Goal: Transaction & Acquisition: Download file/media

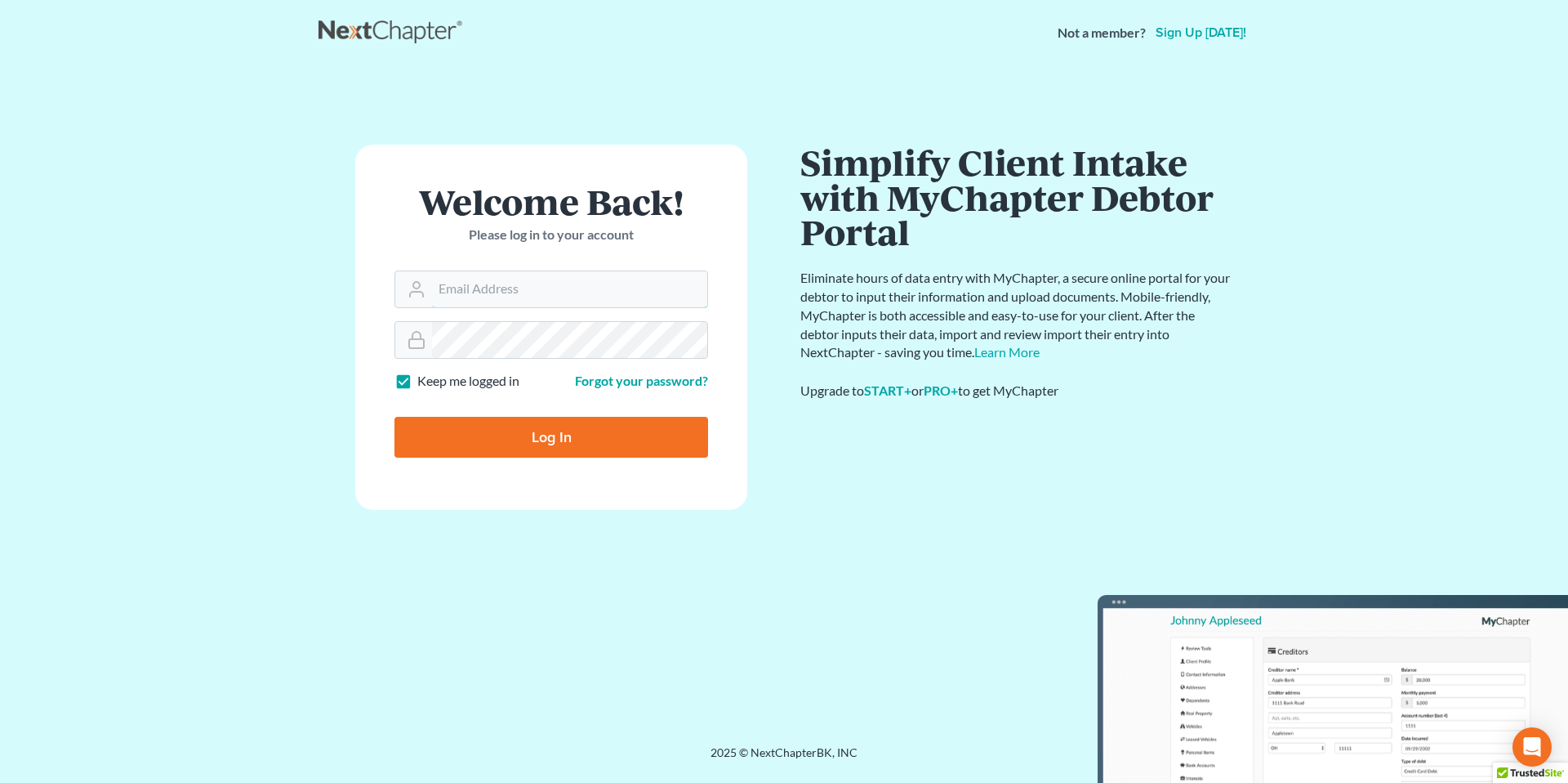
type input "[EMAIL_ADDRESS][PERSON_NAME][DOMAIN_NAME]"
click at [535, 430] on input "Log In" at bounding box center [550, 437] width 314 height 41
type input "Thinking..."
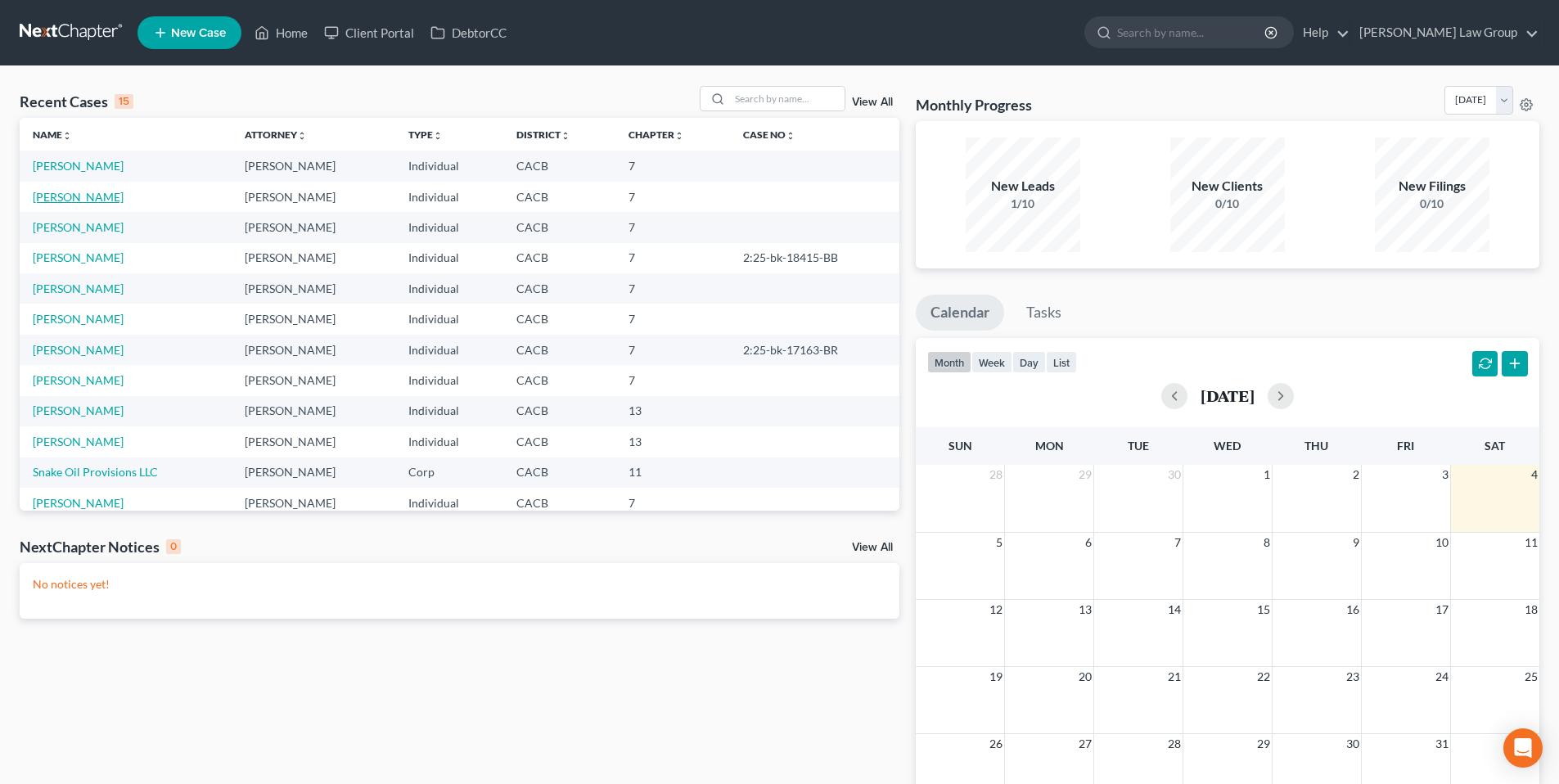
click at [87, 195] on link "[PERSON_NAME]" at bounding box center [78, 197] width 90 height 14
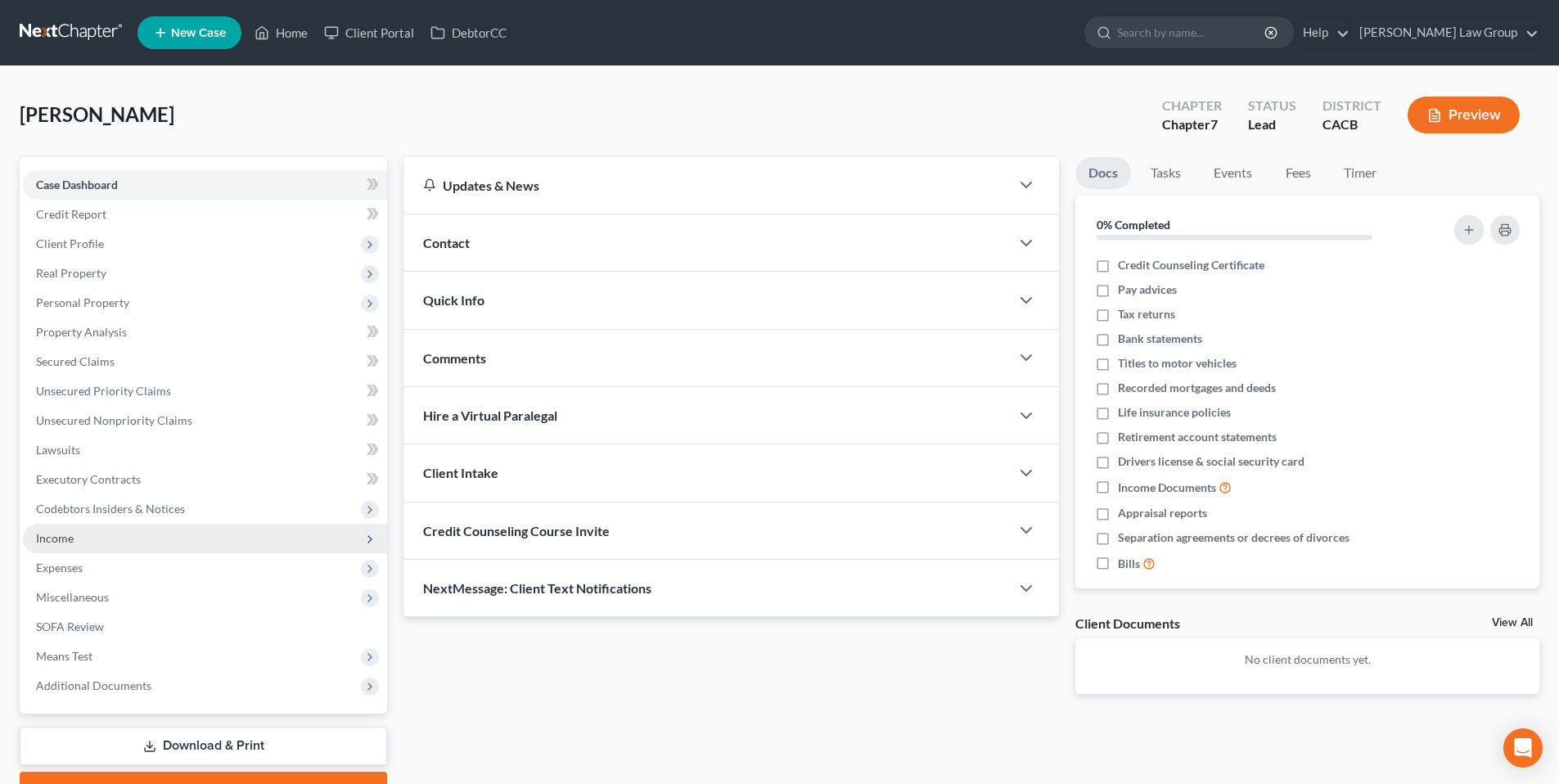
click at [78, 535] on span "Income" at bounding box center [205, 538] width 364 height 30
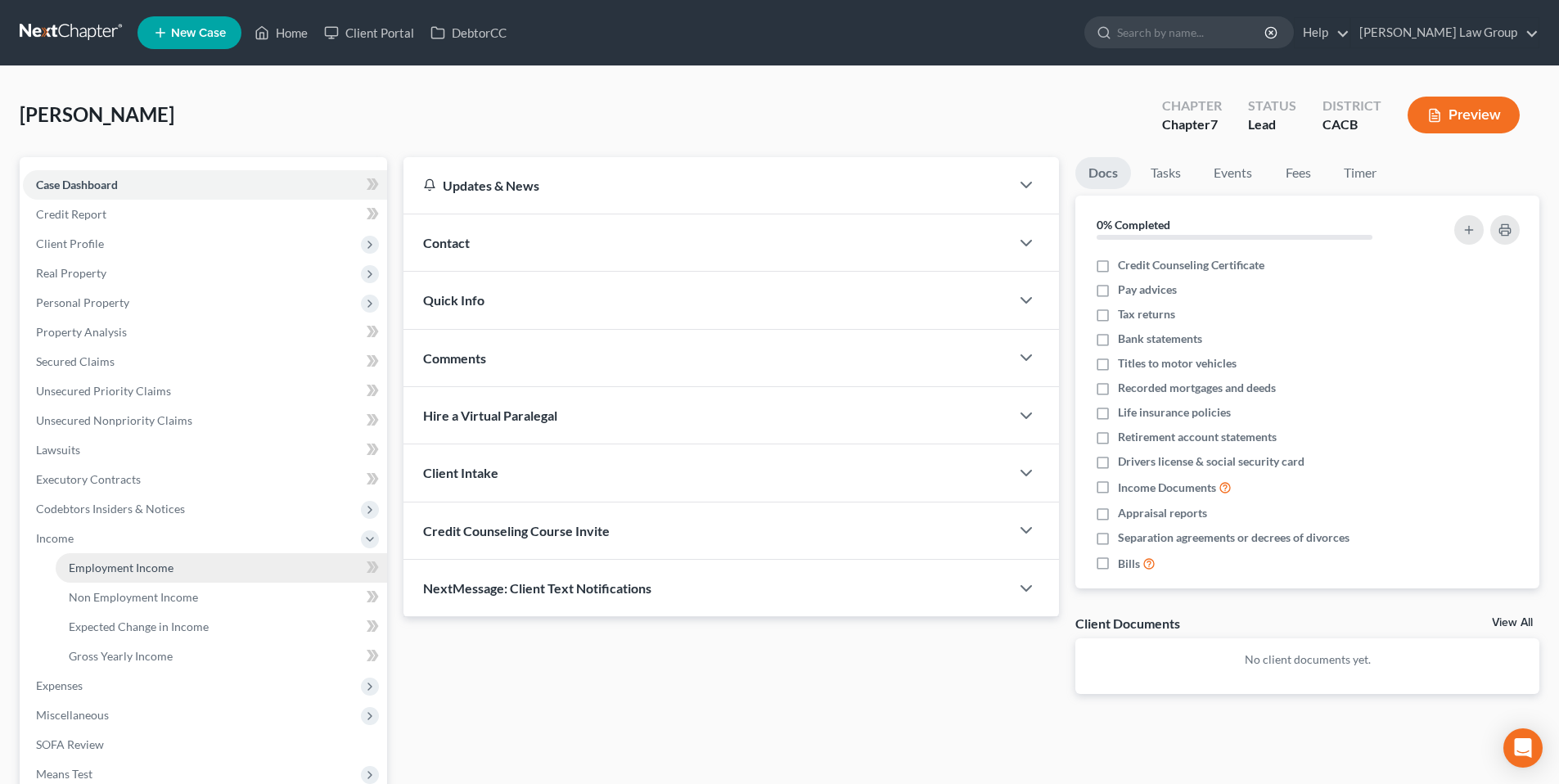
click at [150, 570] on span "Employment Income" at bounding box center [121, 567] width 105 height 14
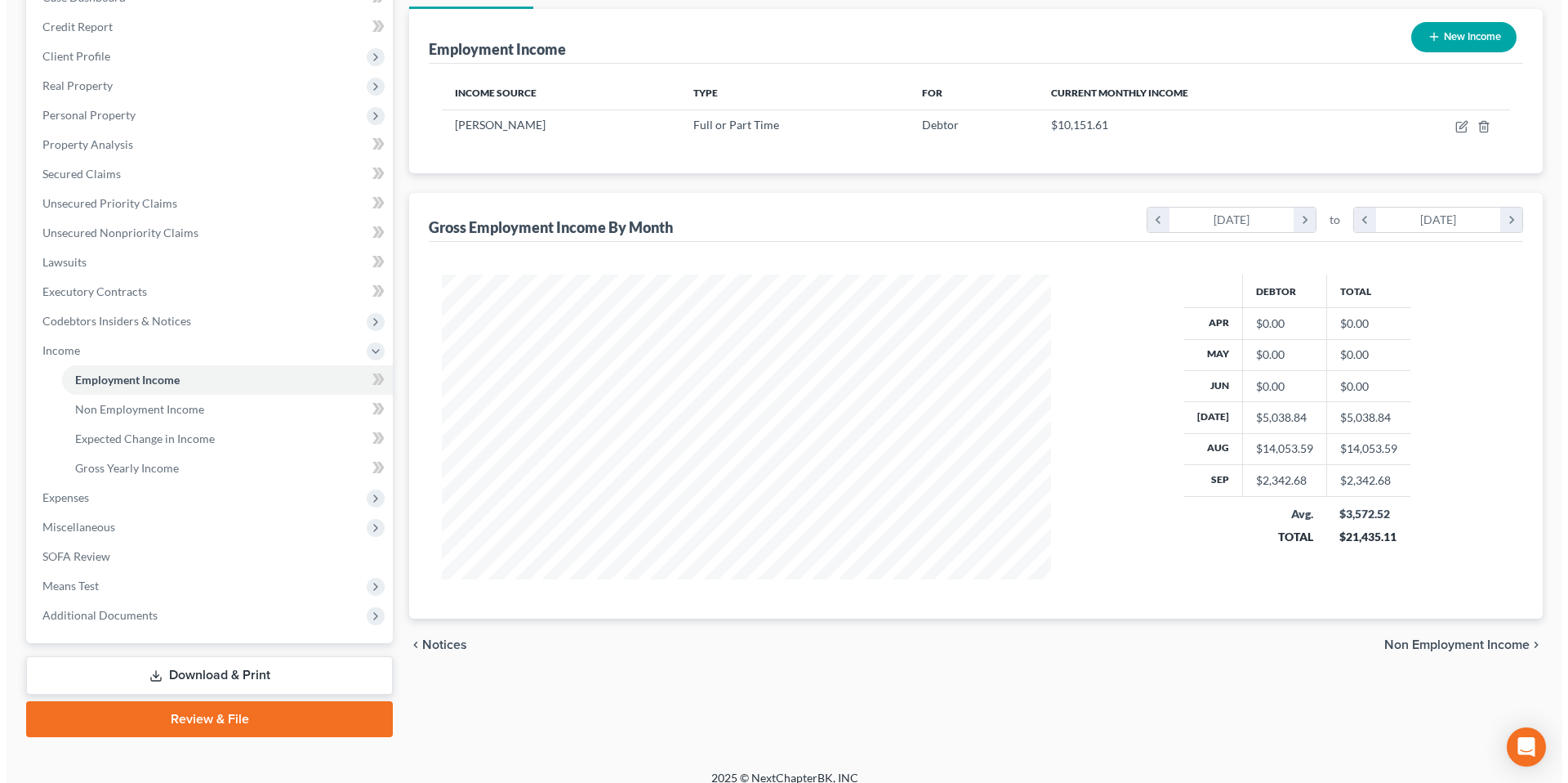
scroll to position [185, 0]
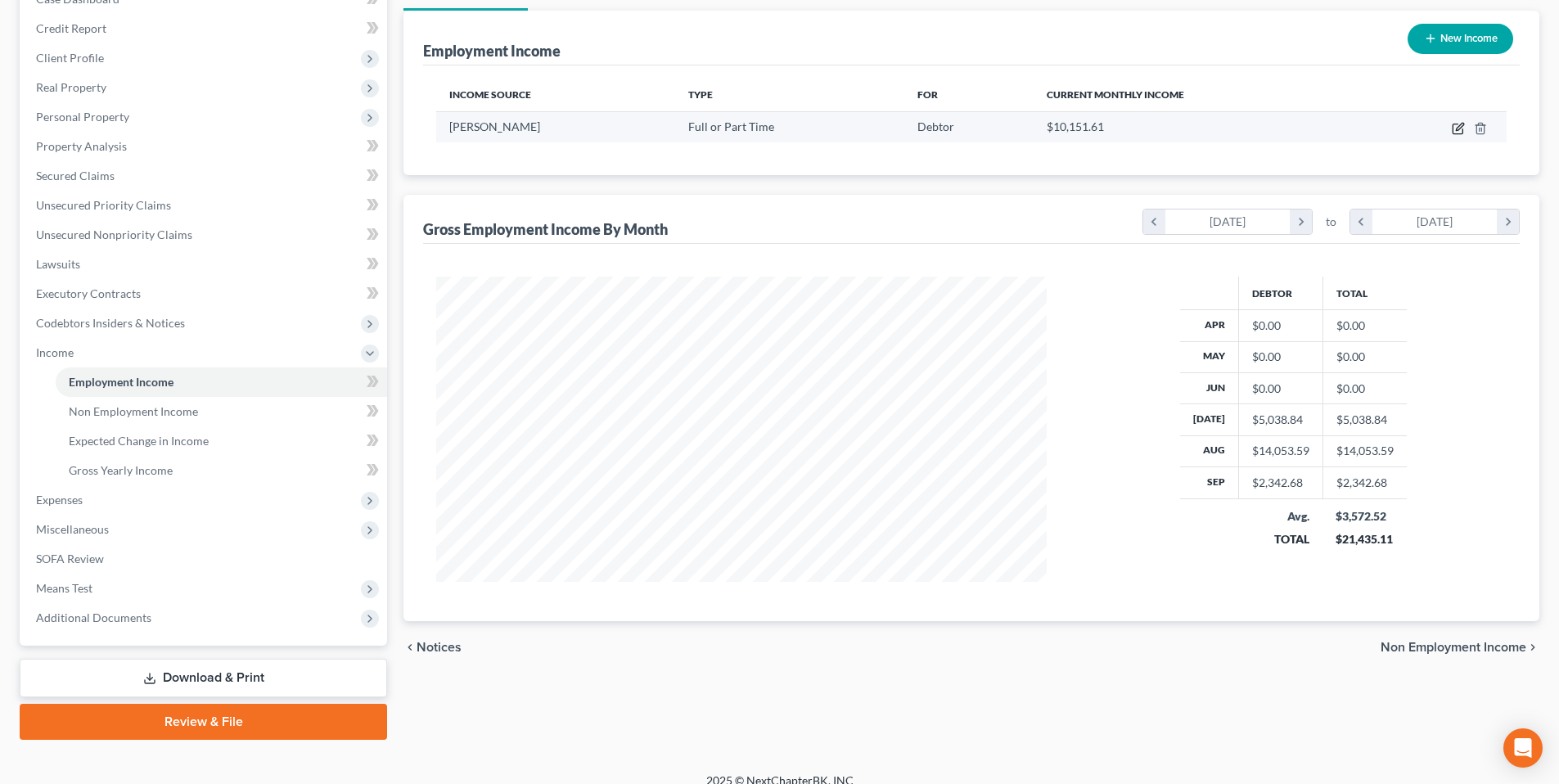
click at [1458, 130] on icon "button" at bounding box center [1460, 126] width 7 height 7
select select "0"
select select "4"
select select "3"
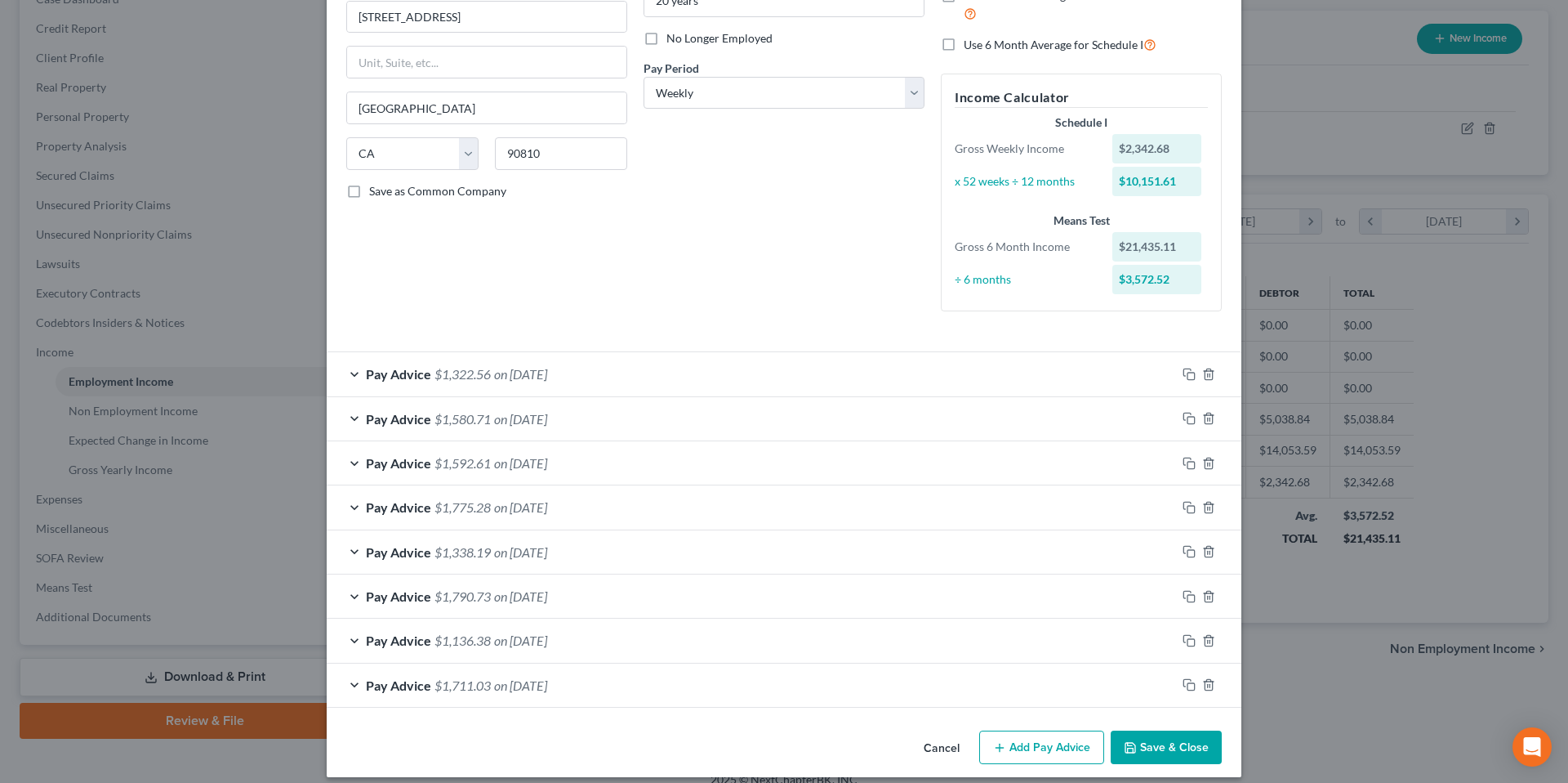
scroll to position [214, 0]
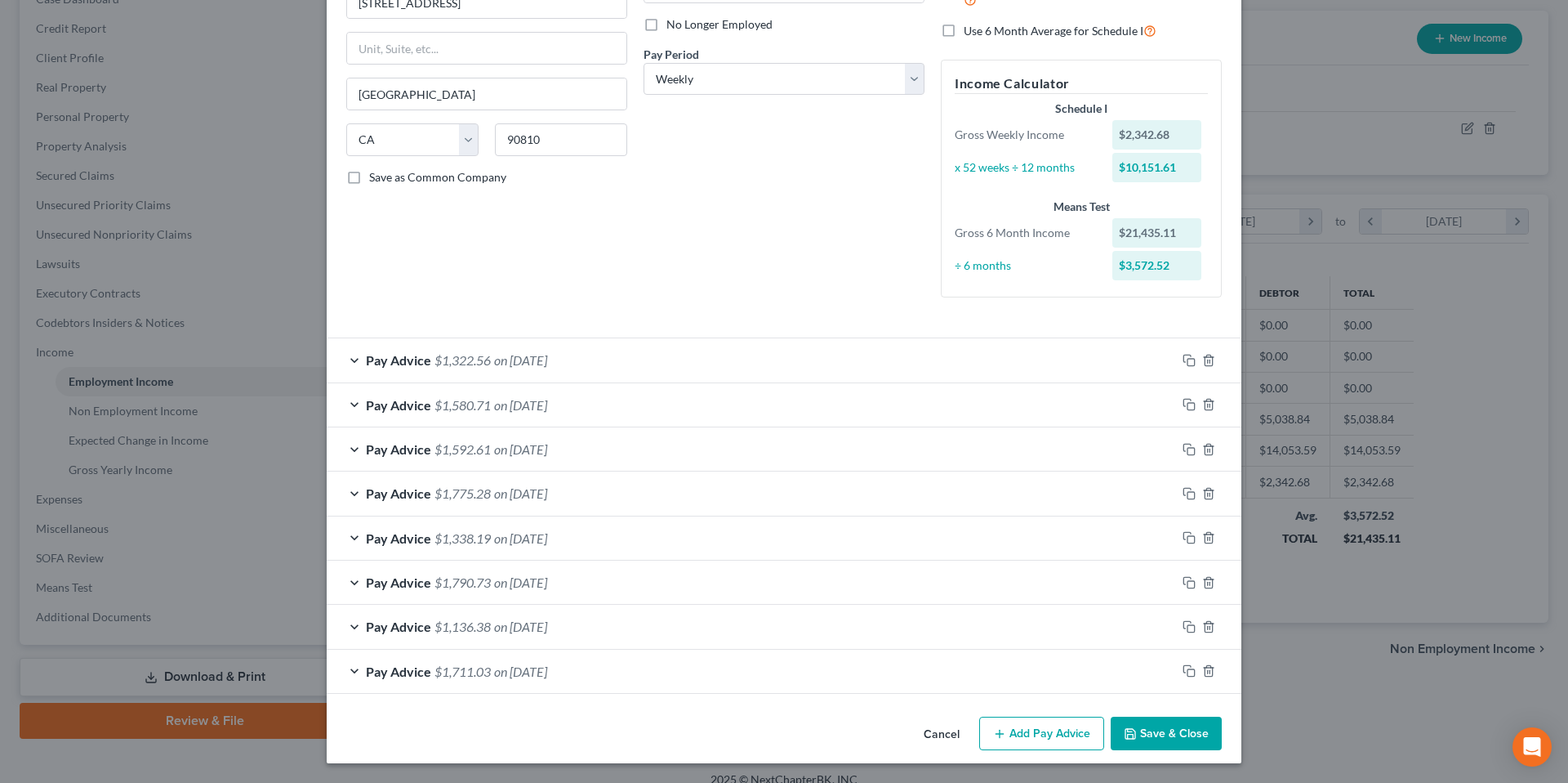
click at [1038, 736] on button "Add Pay Advice" at bounding box center [1042, 734] width 125 height 34
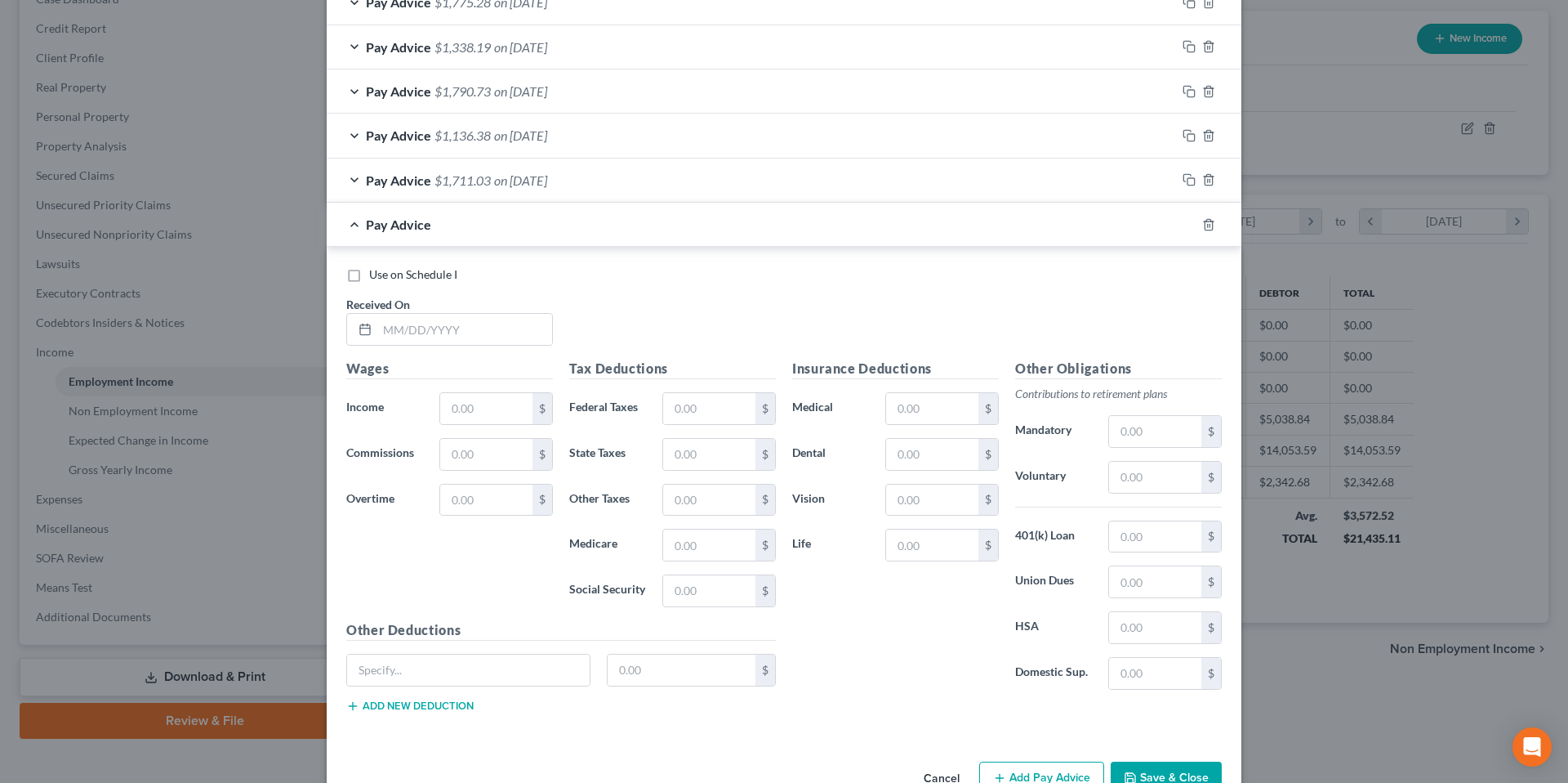
scroll to position [704, 0]
click at [441, 337] on input "text" at bounding box center [465, 330] width 175 height 31
type input "[DATE]"
click at [470, 409] on input "text" at bounding box center [486, 409] width 92 height 31
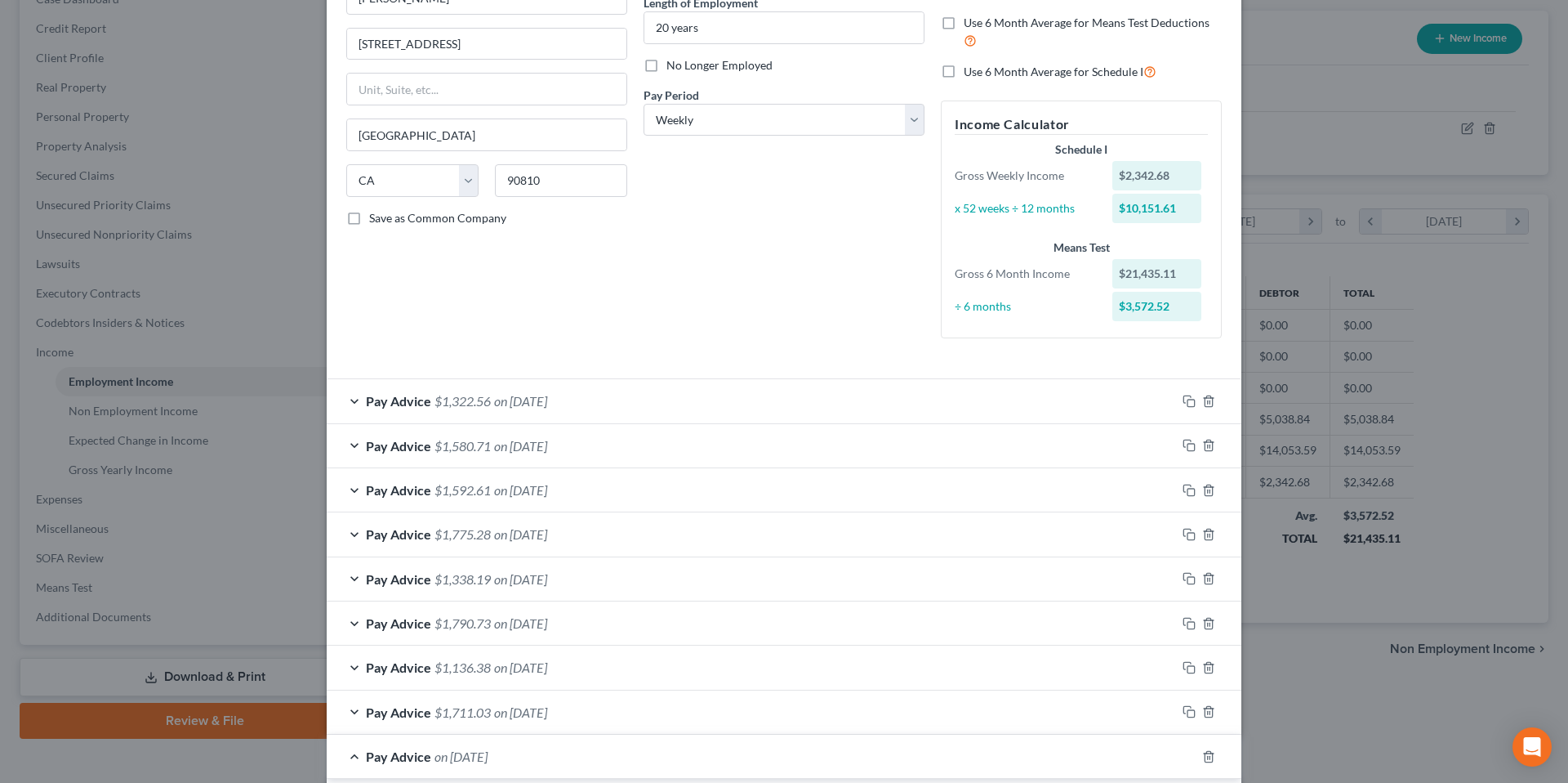
scroll to position [324, 0]
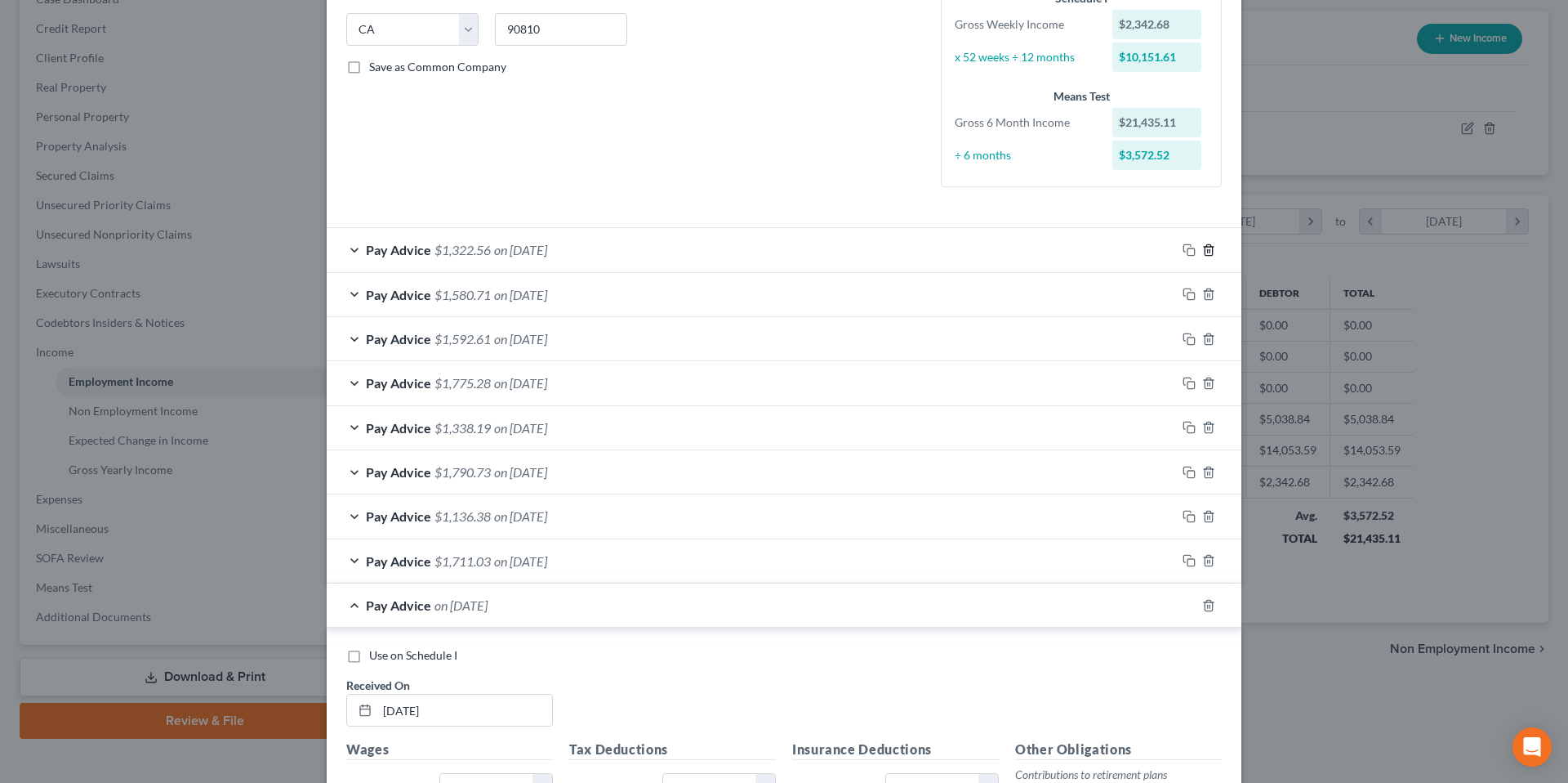
click at [1203, 248] on icon "button" at bounding box center [1208, 249] width 13 height 13
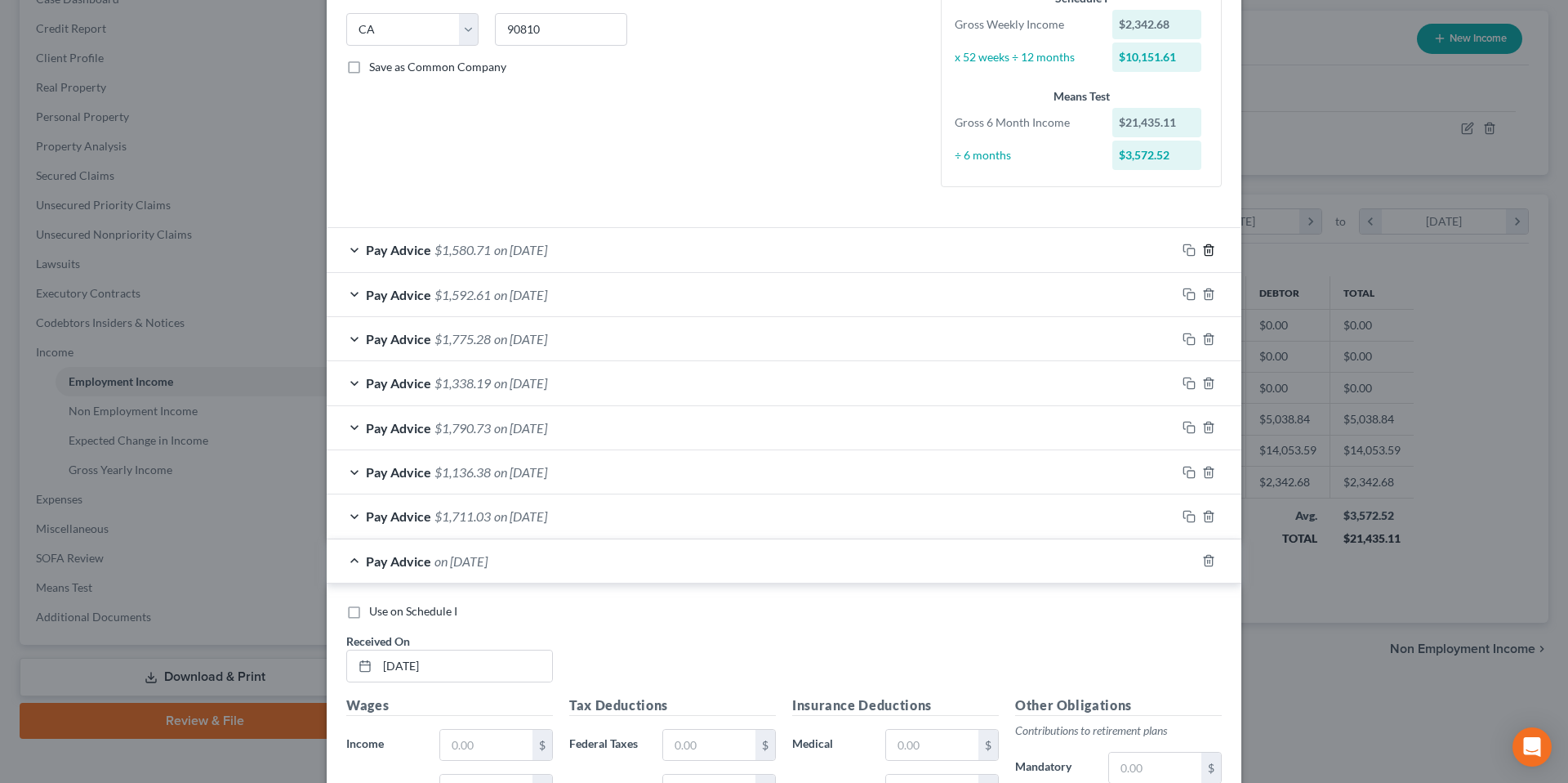
click at [1204, 244] on icon "button" at bounding box center [1208, 249] width 7 height 11
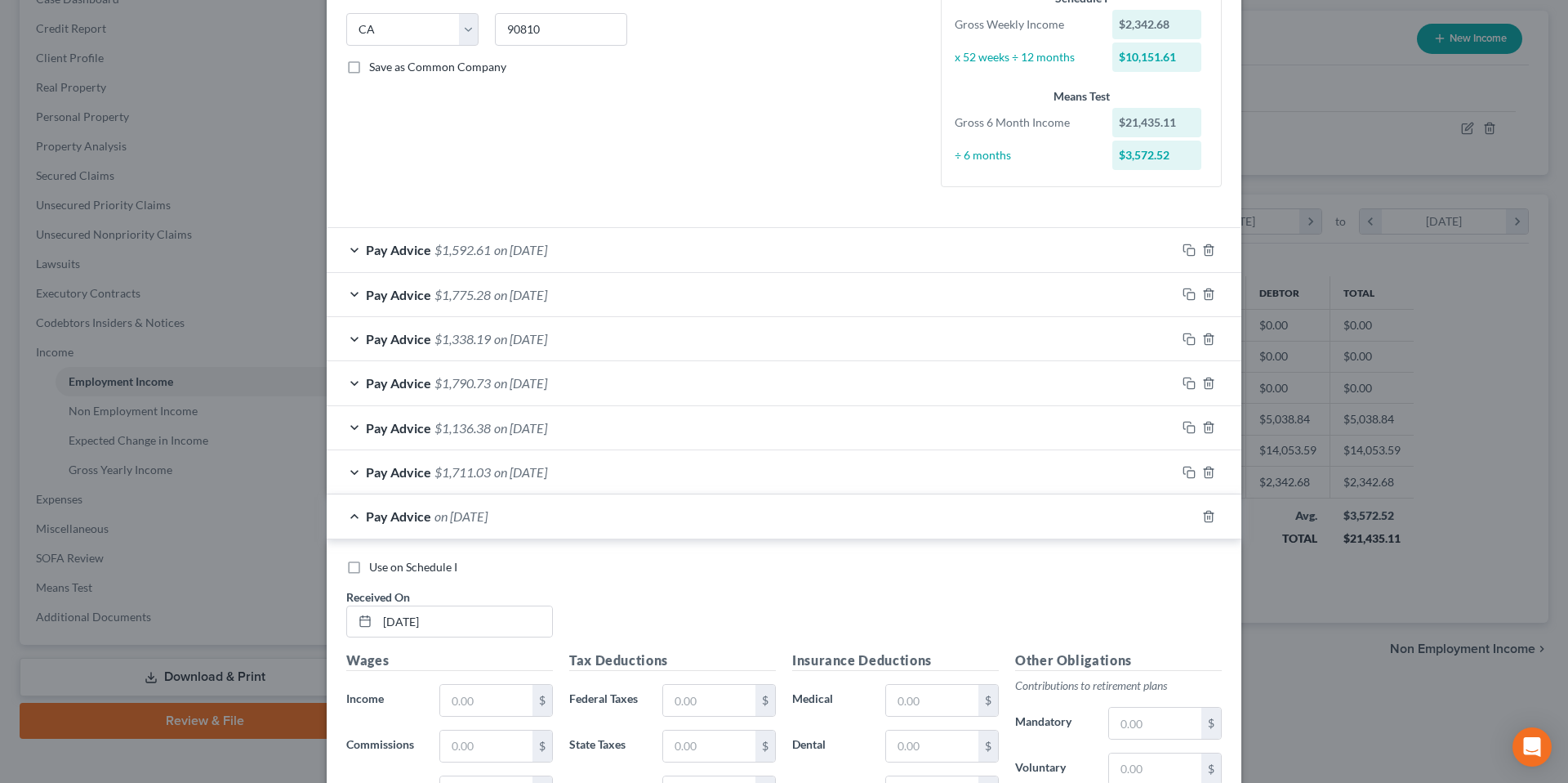
click at [1202, 257] on div at bounding box center [1208, 249] width 65 height 26
click at [1202, 248] on icon "button" at bounding box center [1208, 249] width 13 height 13
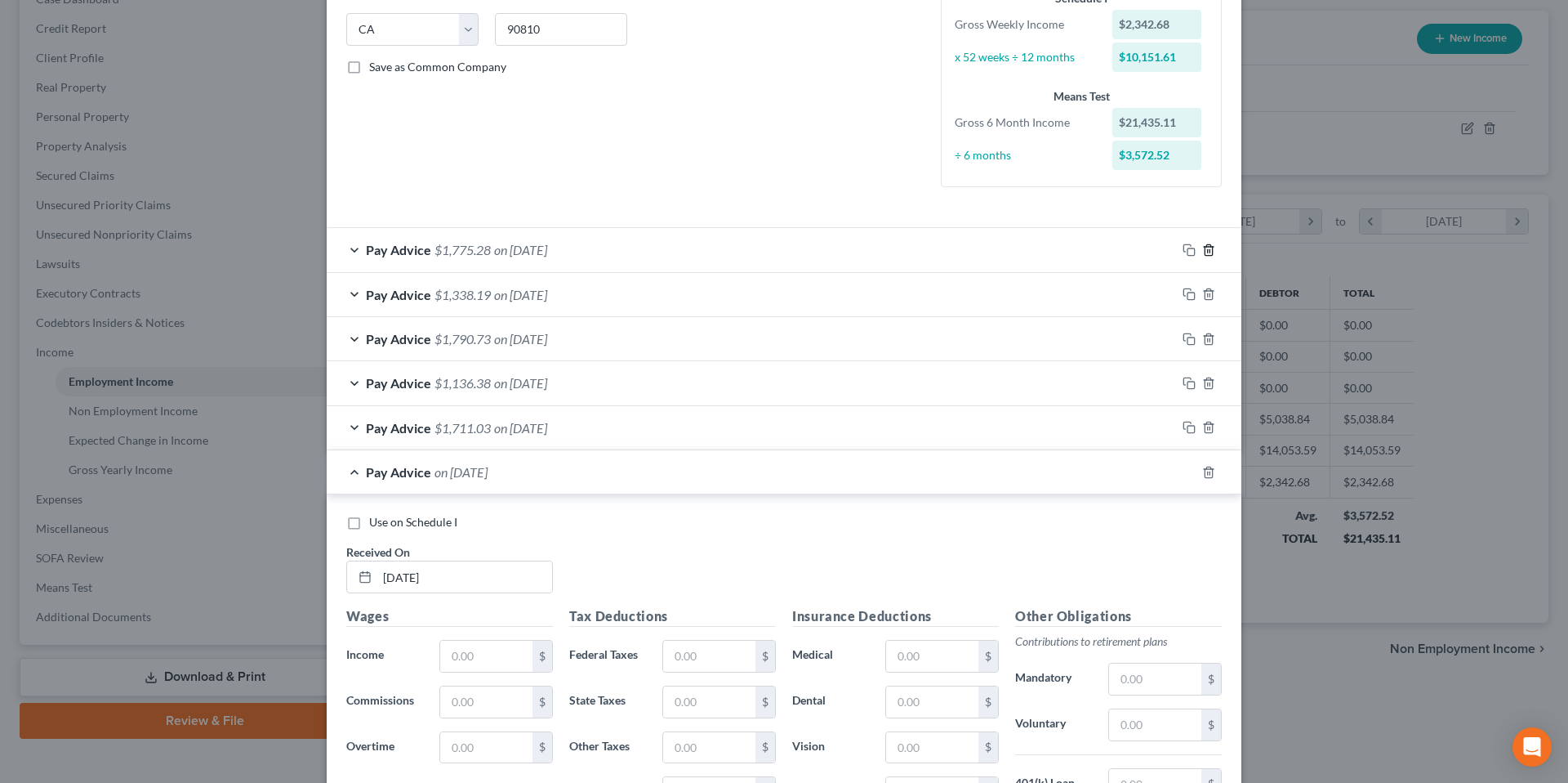
click at [1203, 248] on icon "button" at bounding box center [1208, 249] width 13 height 13
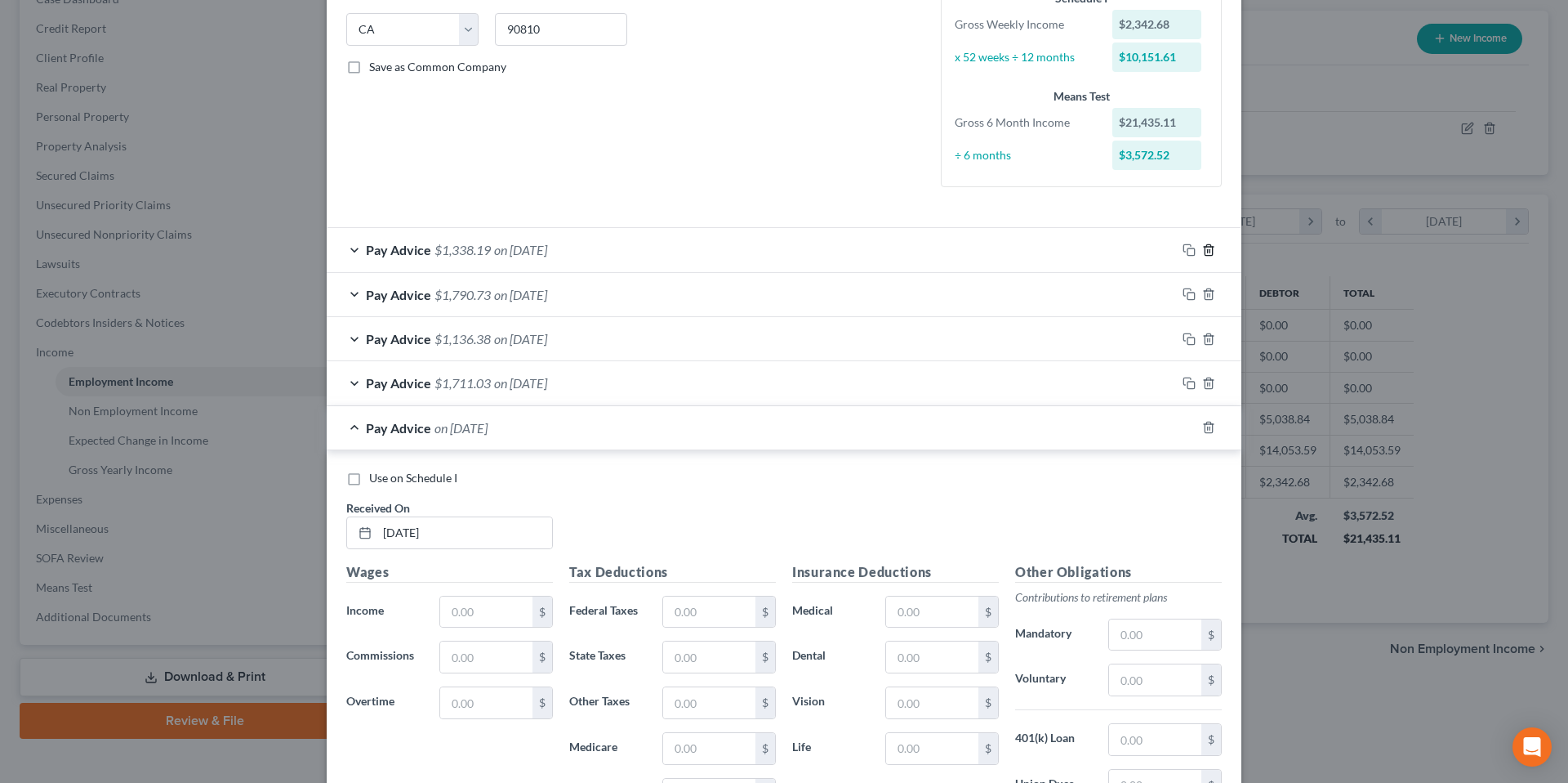
click at [1208, 249] on line "button" at bounding box center [1208, 251] width 0 height 4
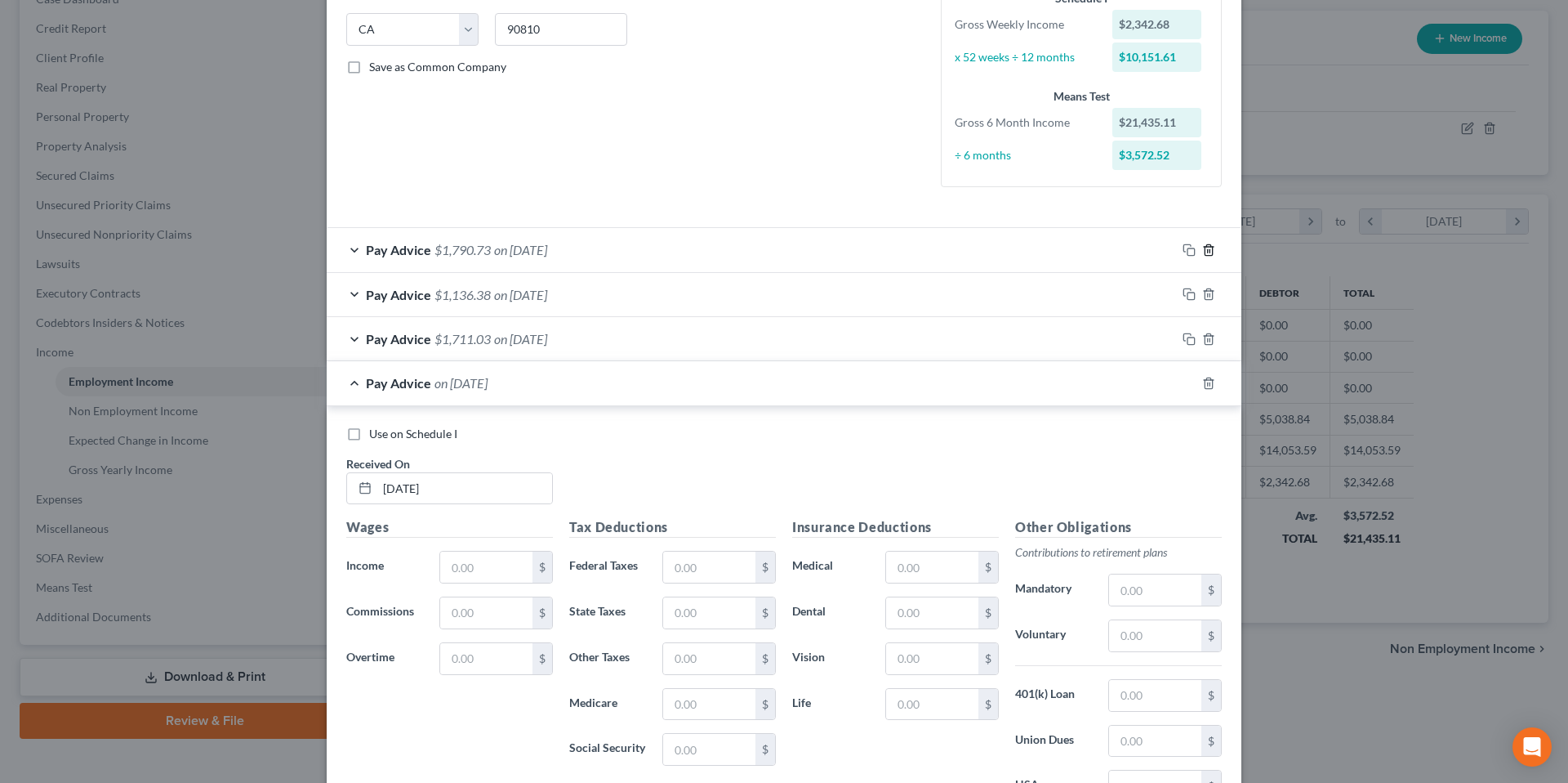
click at [1206, 248] on icon "button" at bounding box center [1208, 249] width 7 height 11
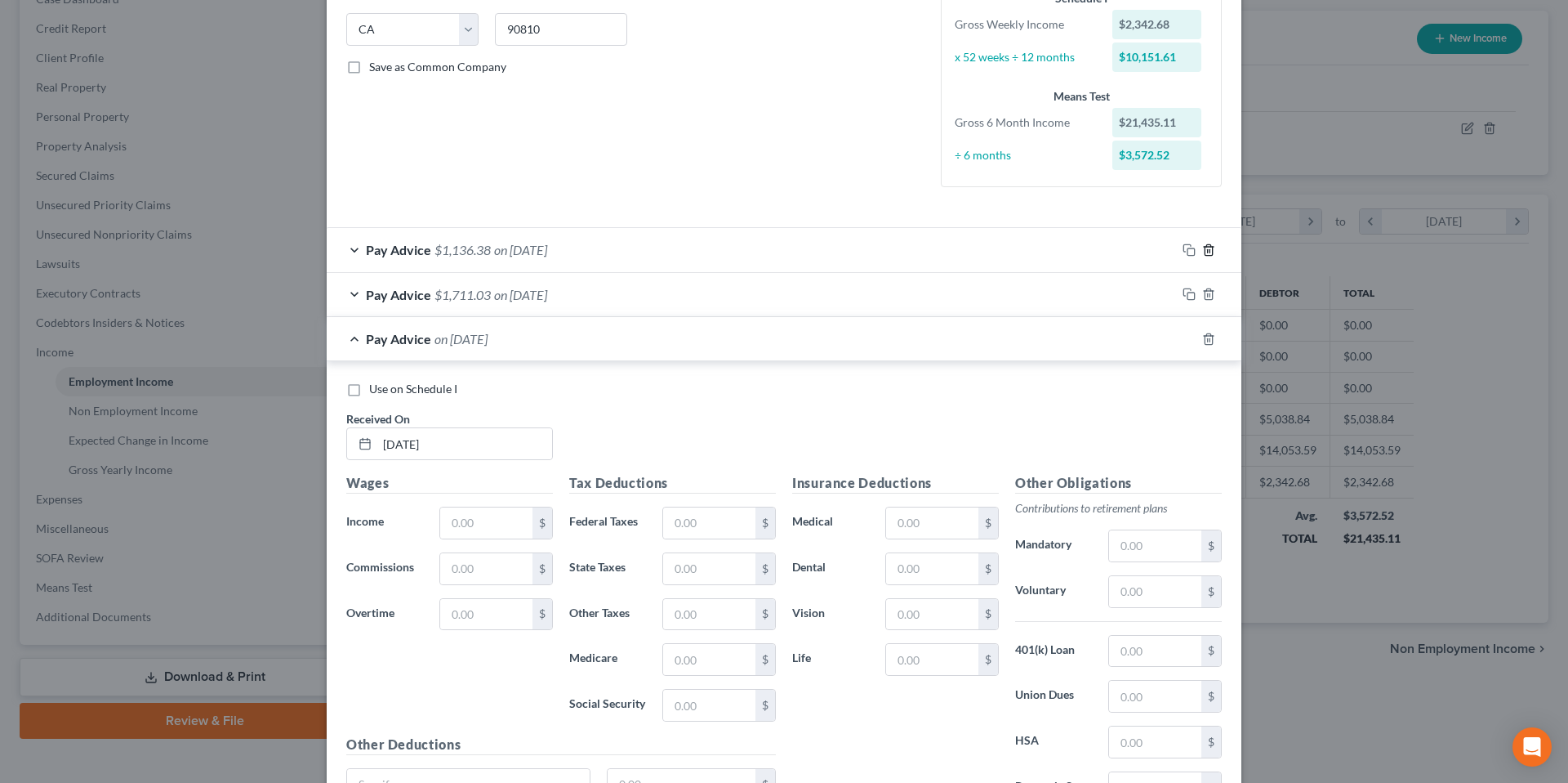
click at [1206, 246] on icon "button" at bounding box center [1208, 249] width 7 height 11
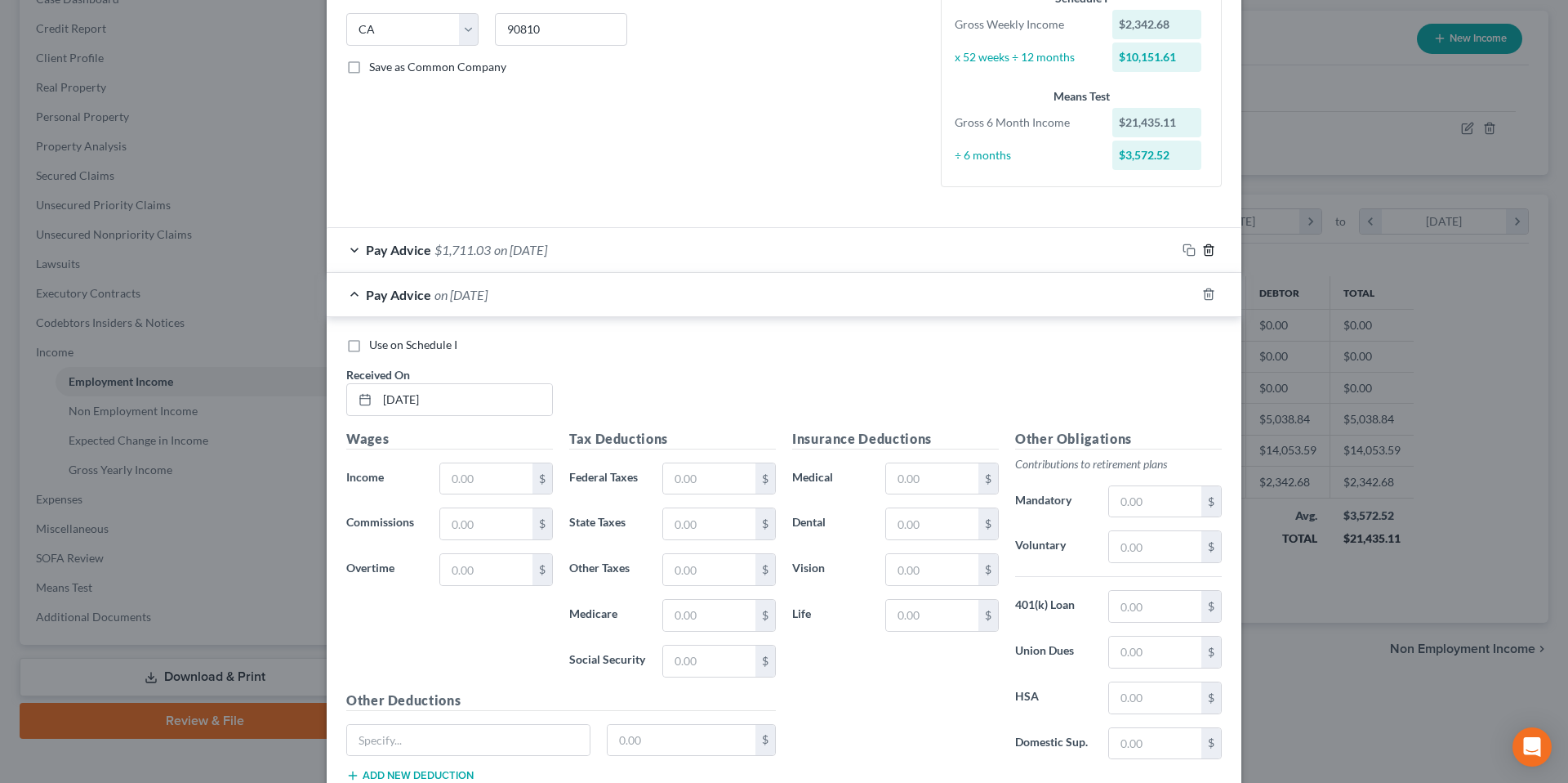
click at [1203, 248] on icon "button" at bounding box center [1208, 249] width 13 height 13
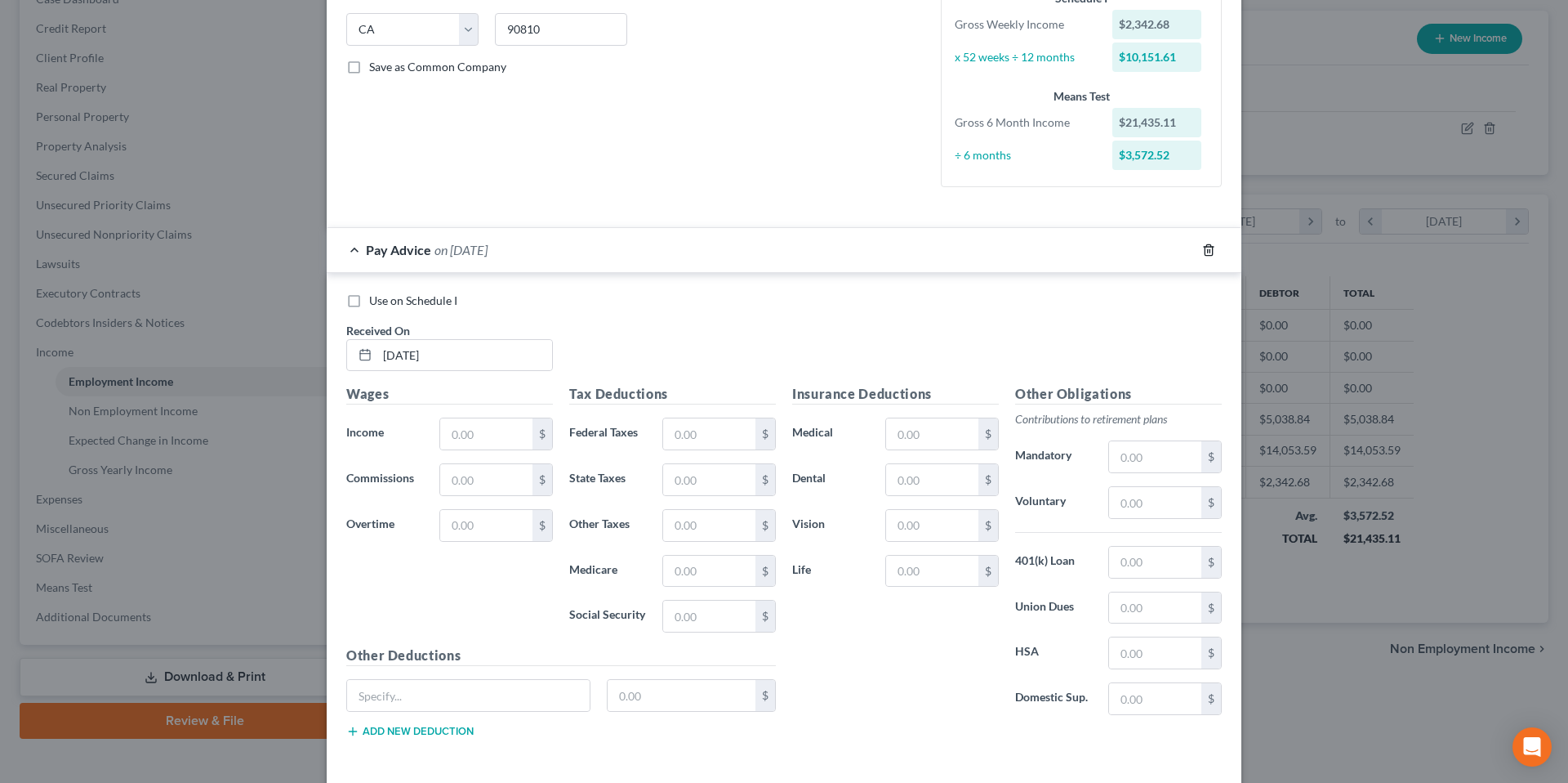
click at [1208, 252] on line "button" at bounding box center [1208, 251] width 0 height 4
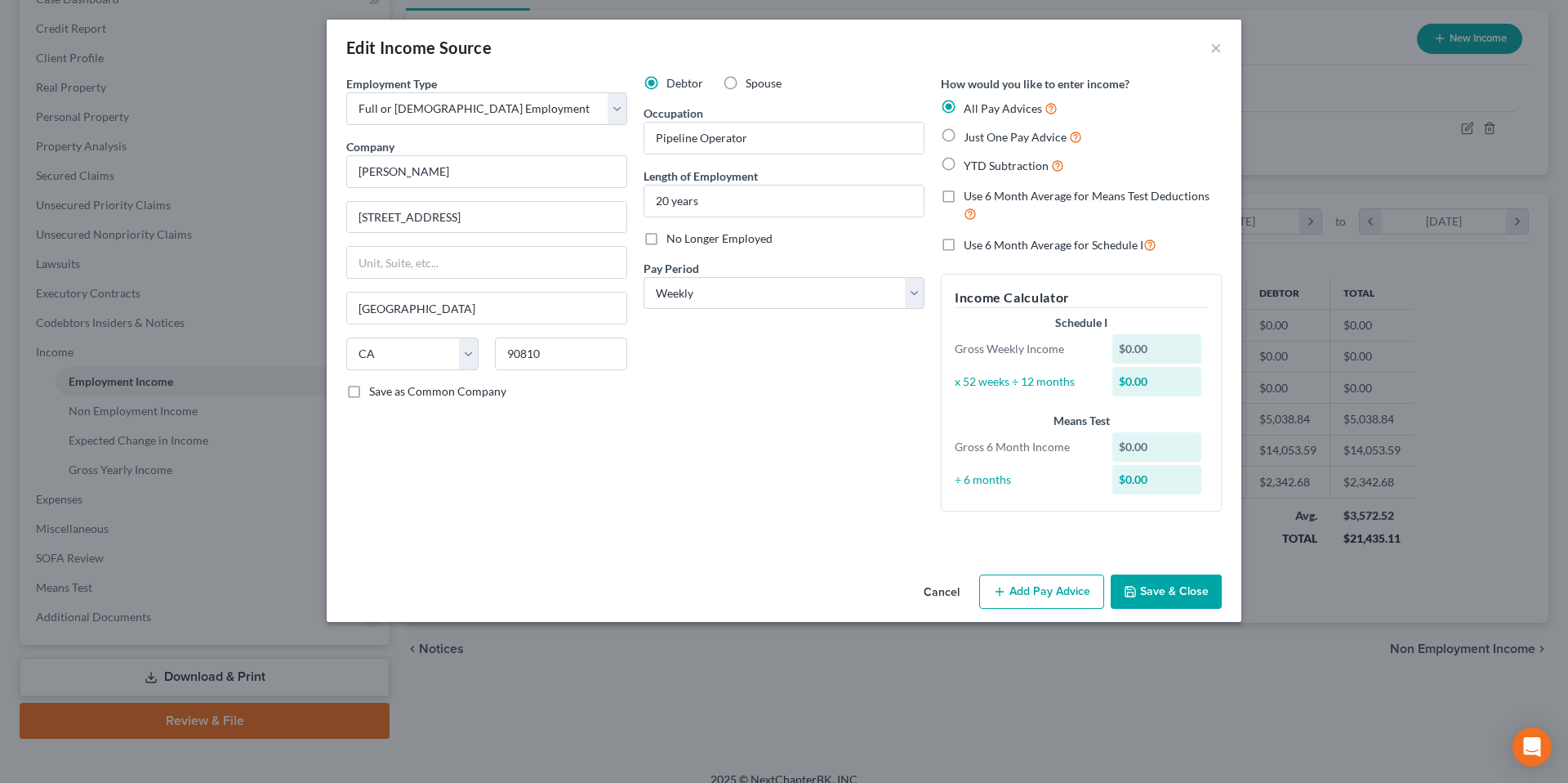
click at [963, 136] on label "Just One Pay Advice" at bounding box center [1022, 137] width 119 height 19
click at [970, 136] on input "Just One Pay Advice" at bounding box center [976, 133] width 11 height 11
radio input "true"
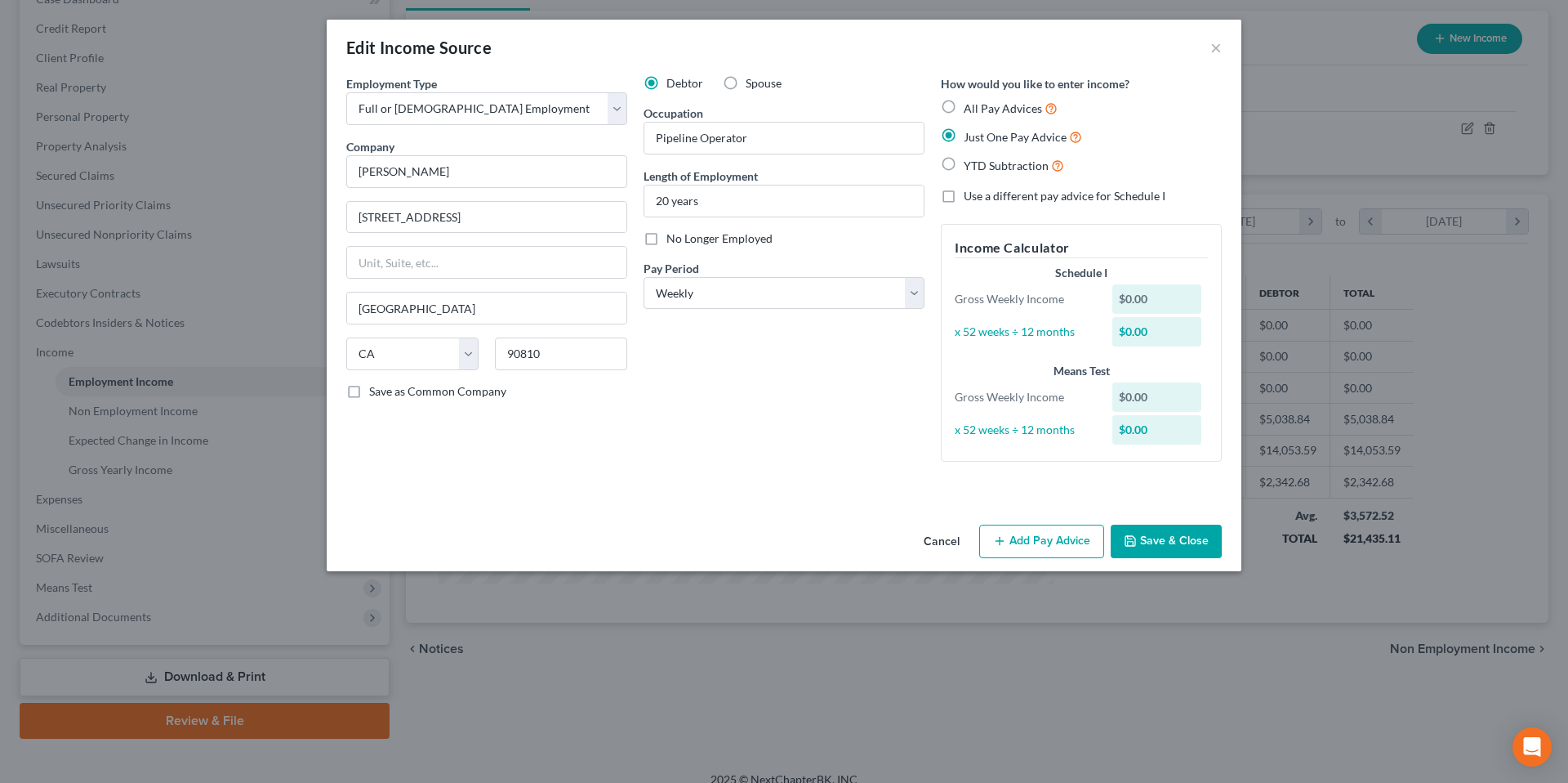
click at [1028, 539] on button "Add Pay Advice" at bounding box center [1042, 542] width 125 height 34
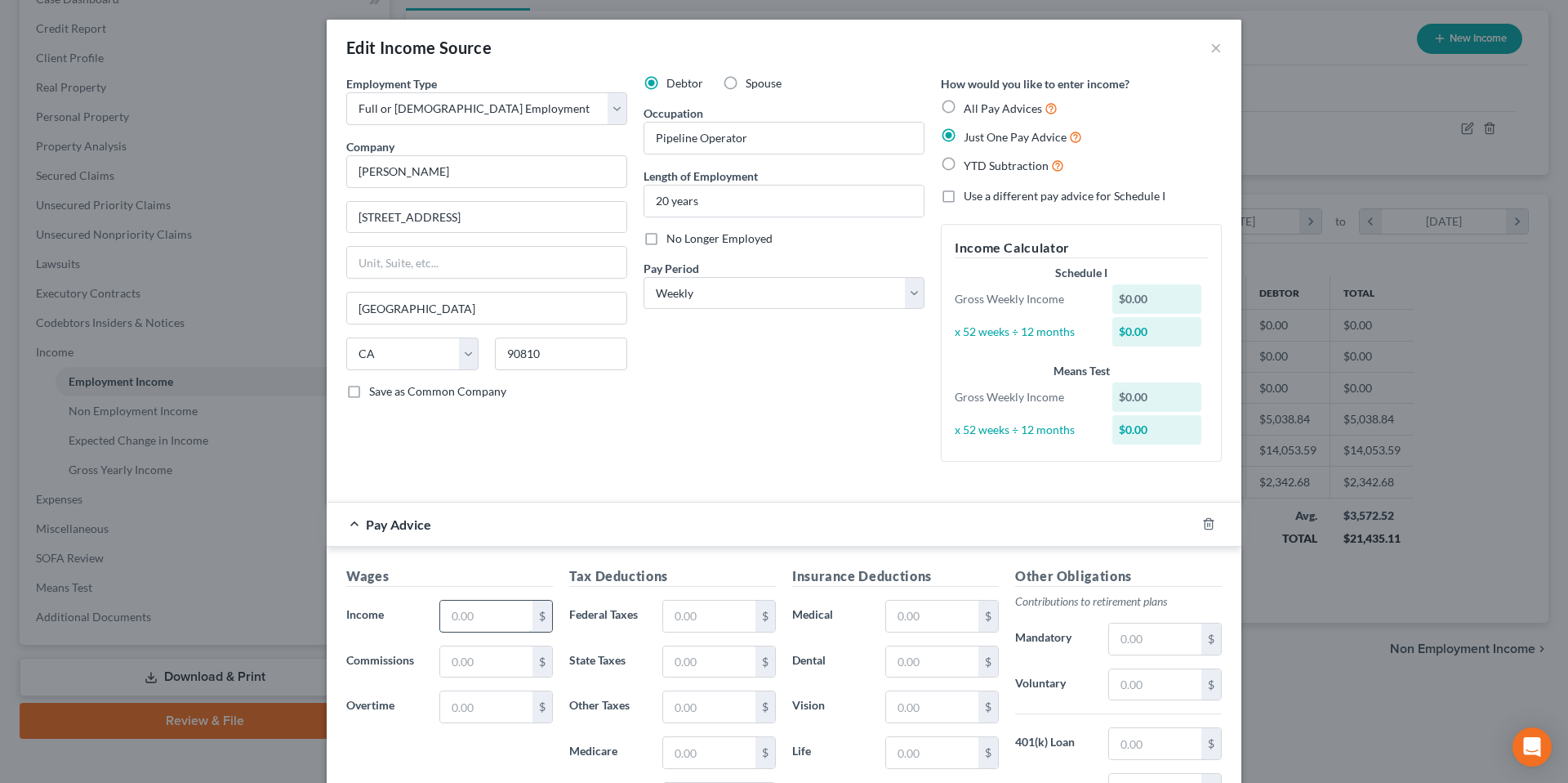
click at [468, 617] on input "text" at bounding box center [486, 616] width 92 height 31
type input "4,726.44"
click at [679, 619] on input "text" at bounding box center [709, 616] width 92 height 31
type input "593.24"
click at [676, 663] on input "text" at bounding box center [709, 661] width 92 height 31
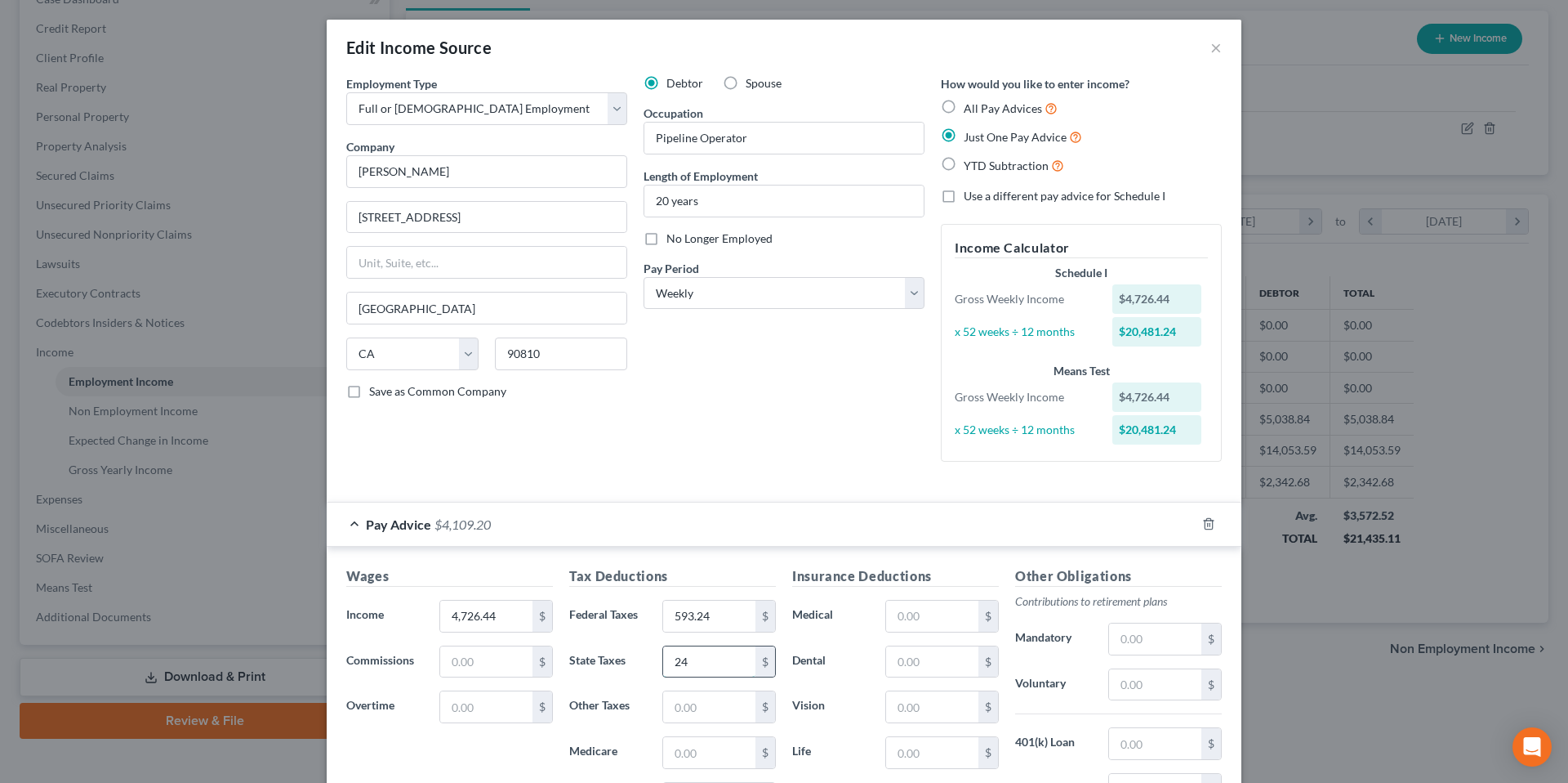
type input "2"
type input "276.45"
click at [685, 754] on input "text" at bounding box center [709, 752] width 92 height 31
type input "65.84"
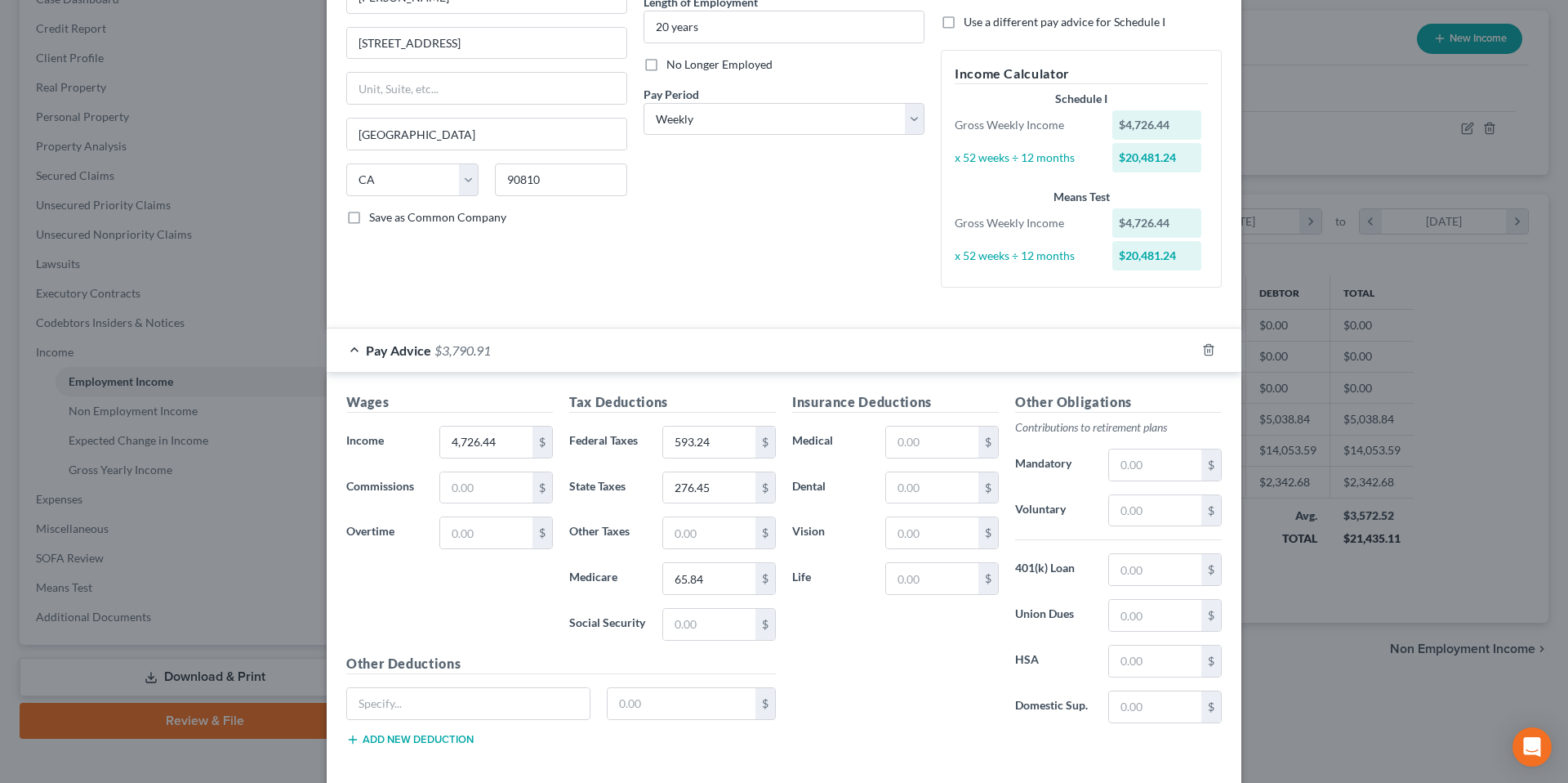
scroll to position [173, 0]
click at [709, 627] on input "text" at bounding box center [709, 625] width 92 height 31
type input "281.50"
drag, startPoint x: 678, startPoint y: 536, endPoint x: 705, endPoint y: 535, distance: 27.0
click at [679, 536] on input "text" at bounding box center [709, 533] width 92 height 31
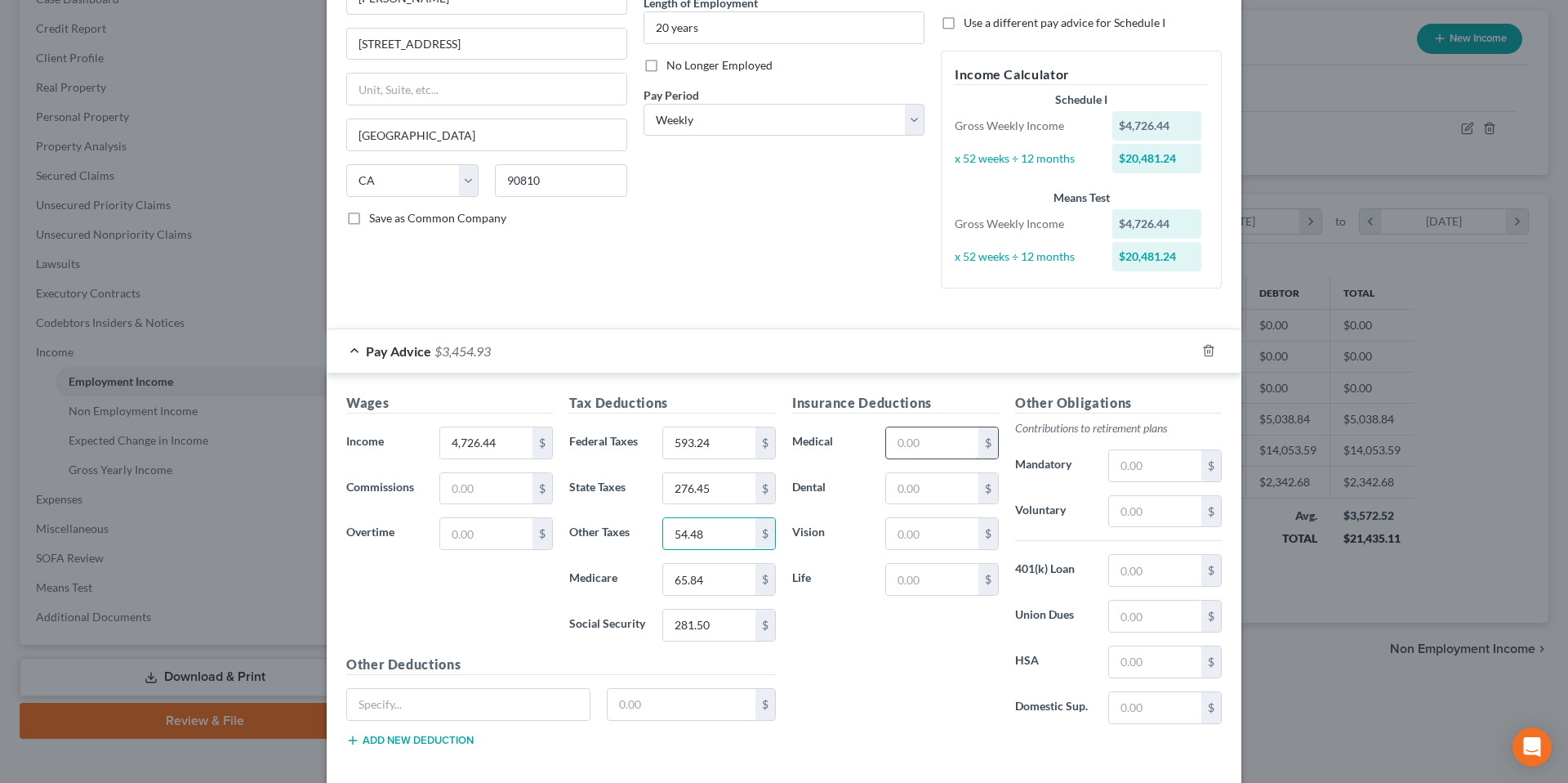
type input "54.48"
click at [943, 439] on input "text" at bounding box center [932, 442] width 92 height 31
type input "176.36"
click at [1145, 516] on input "text" at bounding box center [1154, 511] width 92 height 31
type input "3"
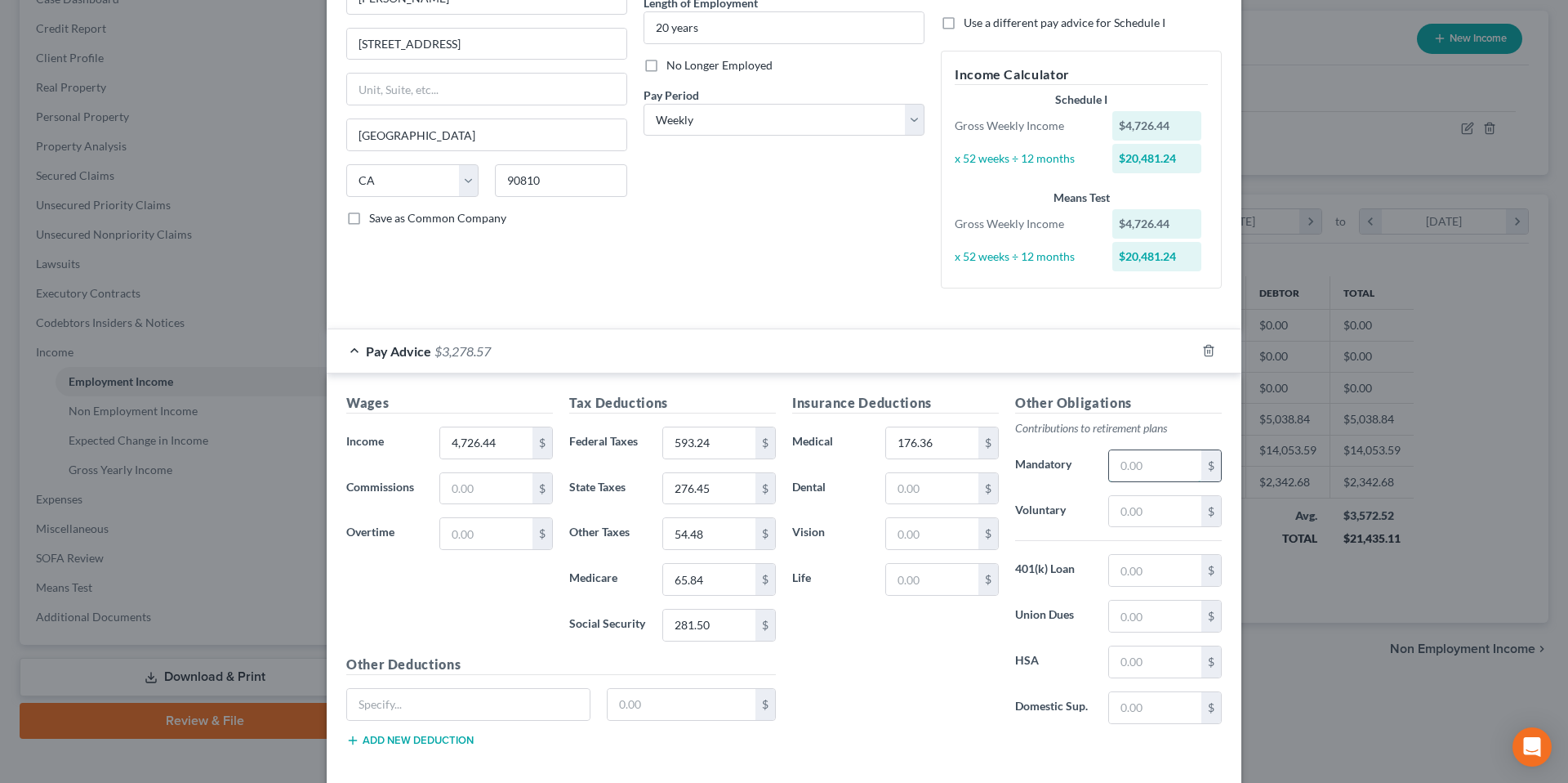
click at [1157, 459] on input "text" at bounding box center [1154, 466] width 92 height 31
type input "370.06"
click at [1116, 566] on input "text" at bounding box center [1154, 570] width 92 height 31
click at [912, 492] on input "text" at bounding box center [932, 488] width 92 height 31
type input "12.24"
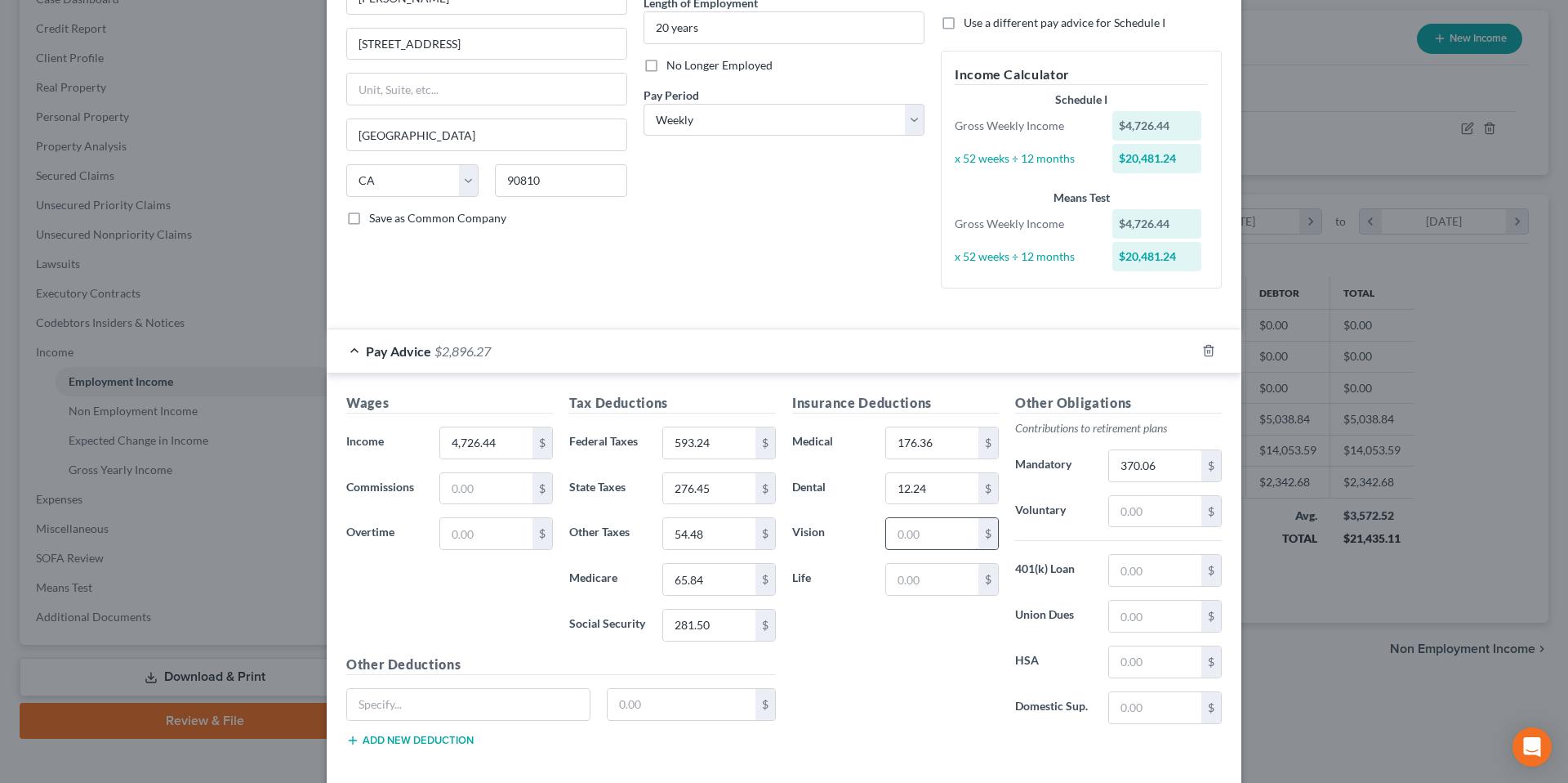
click at [935, 532] on input "text" at bounding box center [932, 533] width 92 height 31
type input "5.15"
click at [941, 587] on input "text" at bounding box center [932, 579] width 92 height 31
type input "10.39"
click at [380, 709] on input "text" at bounding box center [467, 703] width 242 height 31
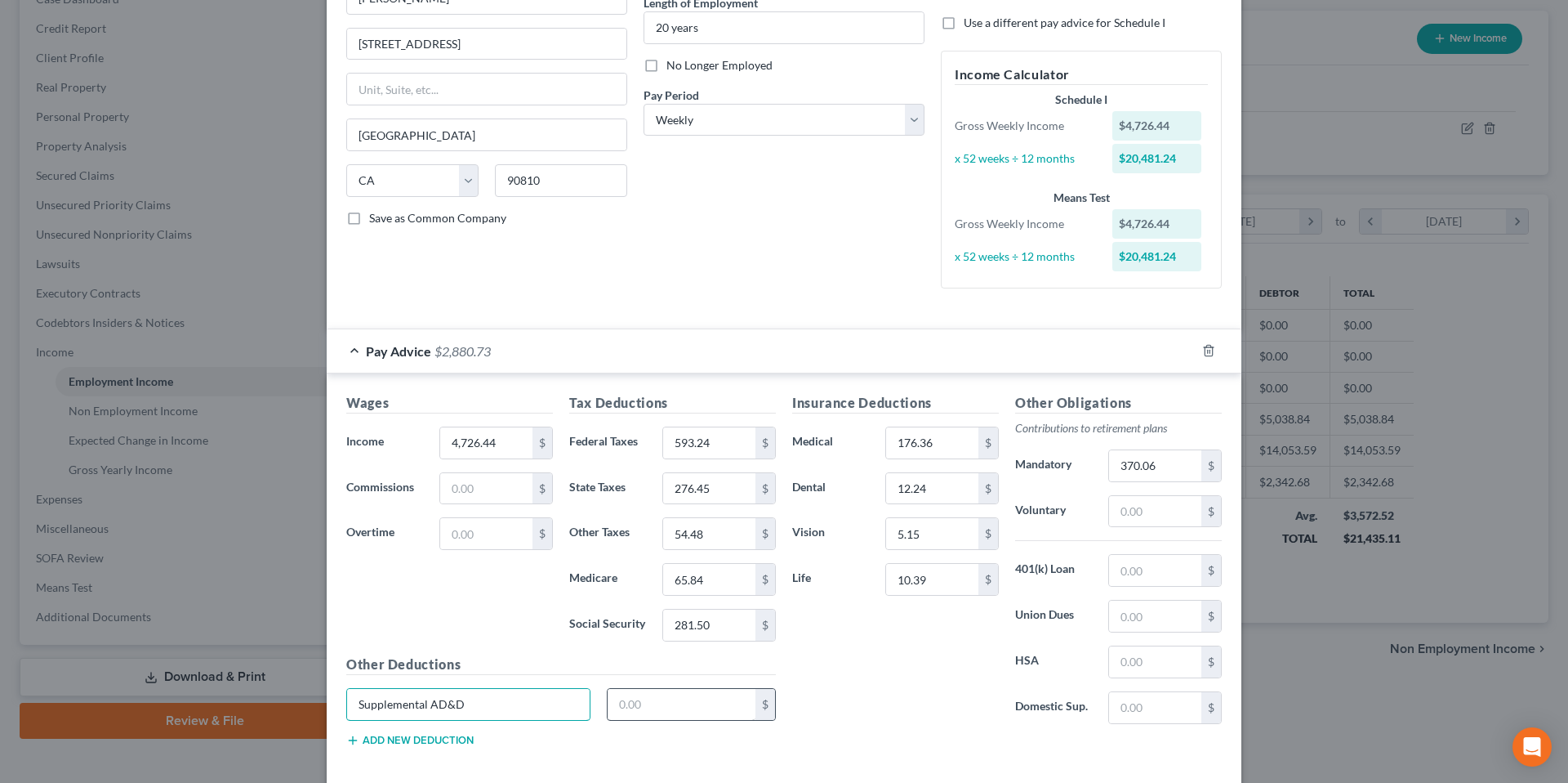
type input "Supplemental AD&D"
click at [647, 705] on input "text" at bounding box center [682, 703] width 148 height 31
type input "3.25"
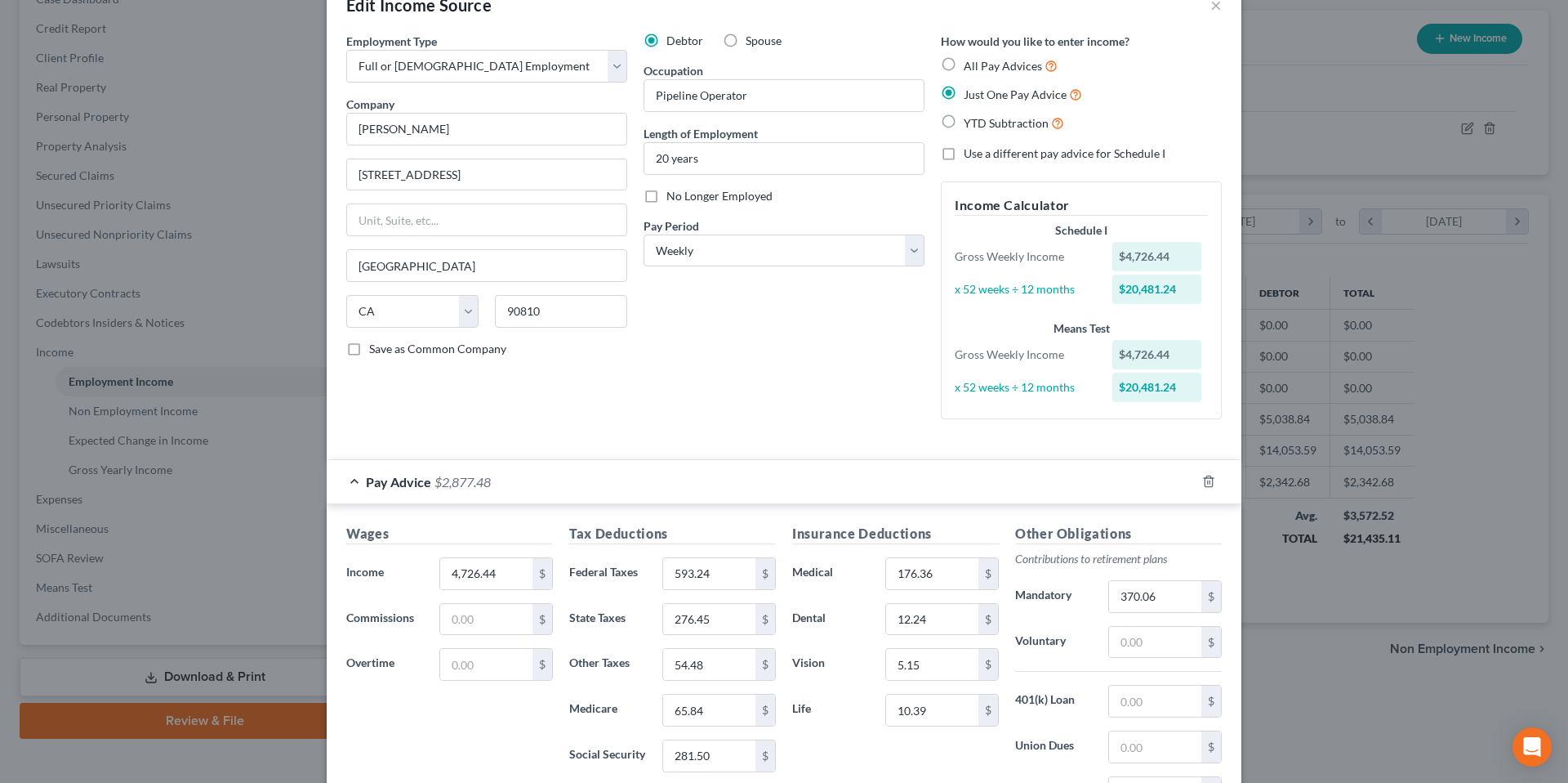
scroll to position [0, 0]
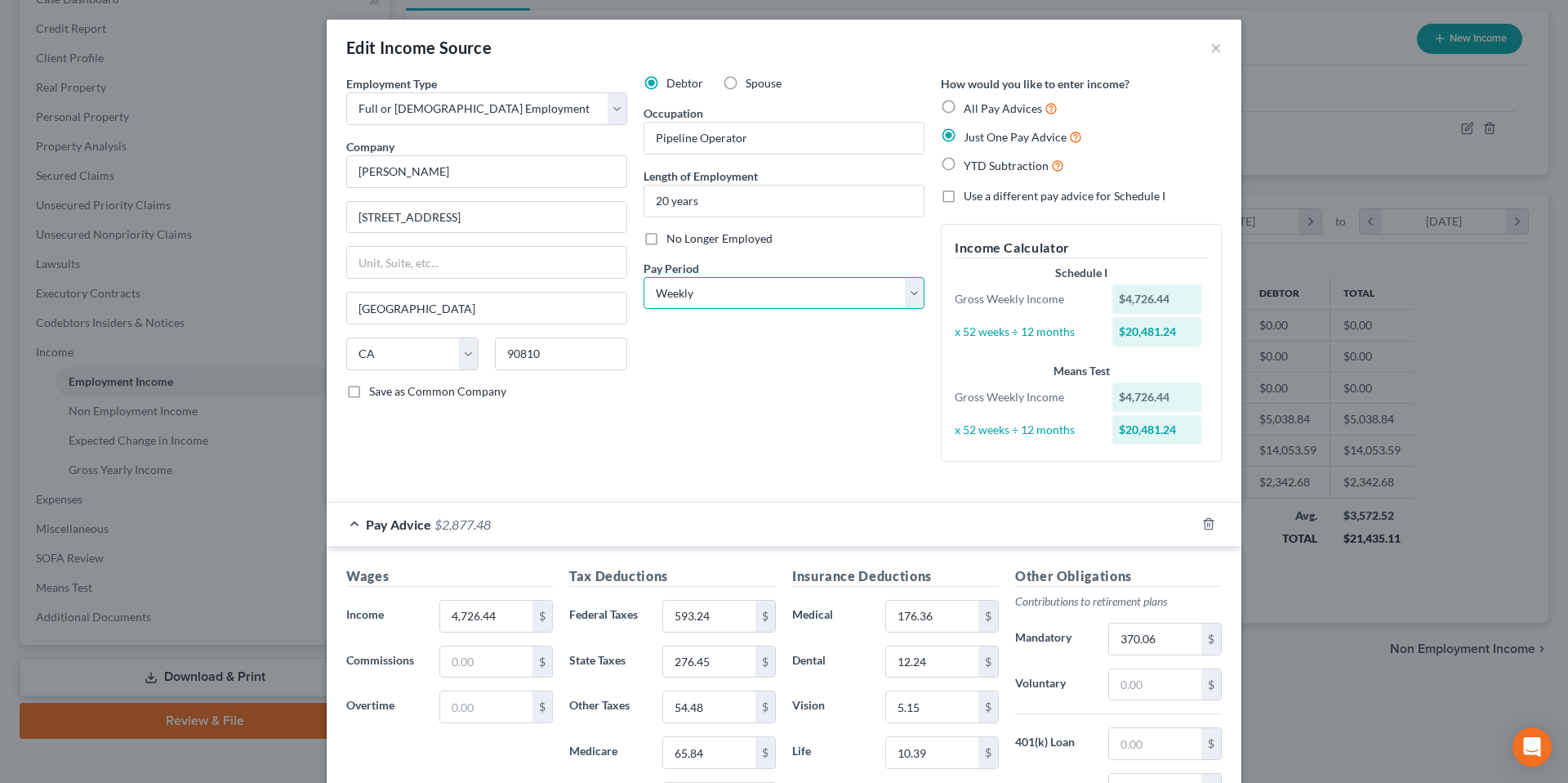
click at [907, 296] on select "Select Monthly Twice Monthly Every Other Week Weekly" at bounding box center [784, 293] width 281 height 33
select select "1"
click at [643, 277] on select "Select Monthly Twice Monthly Every Other Week Weekly" at bounding box center [784, 293] width 281 height 33
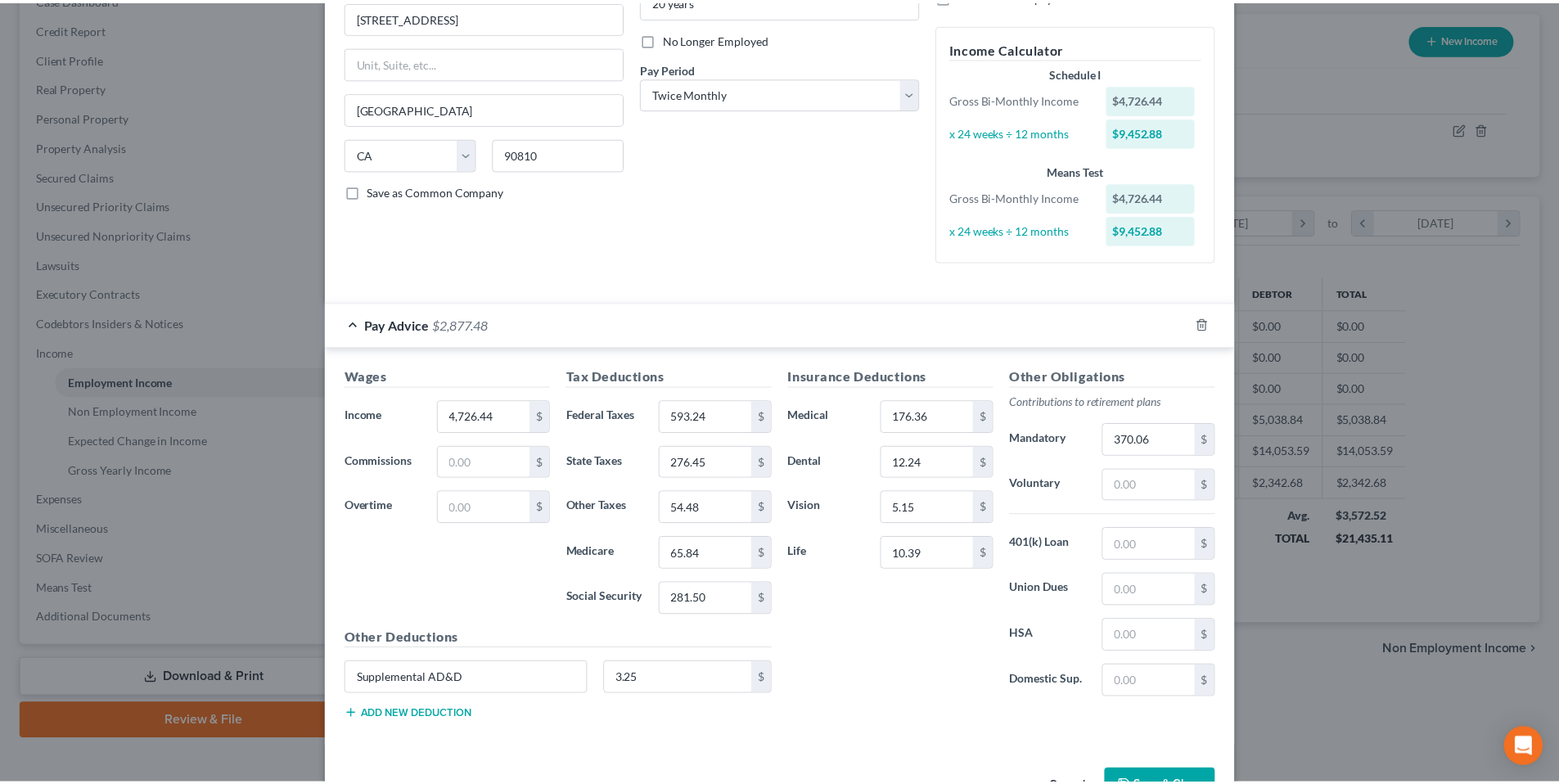
scroll to position [252, 0]
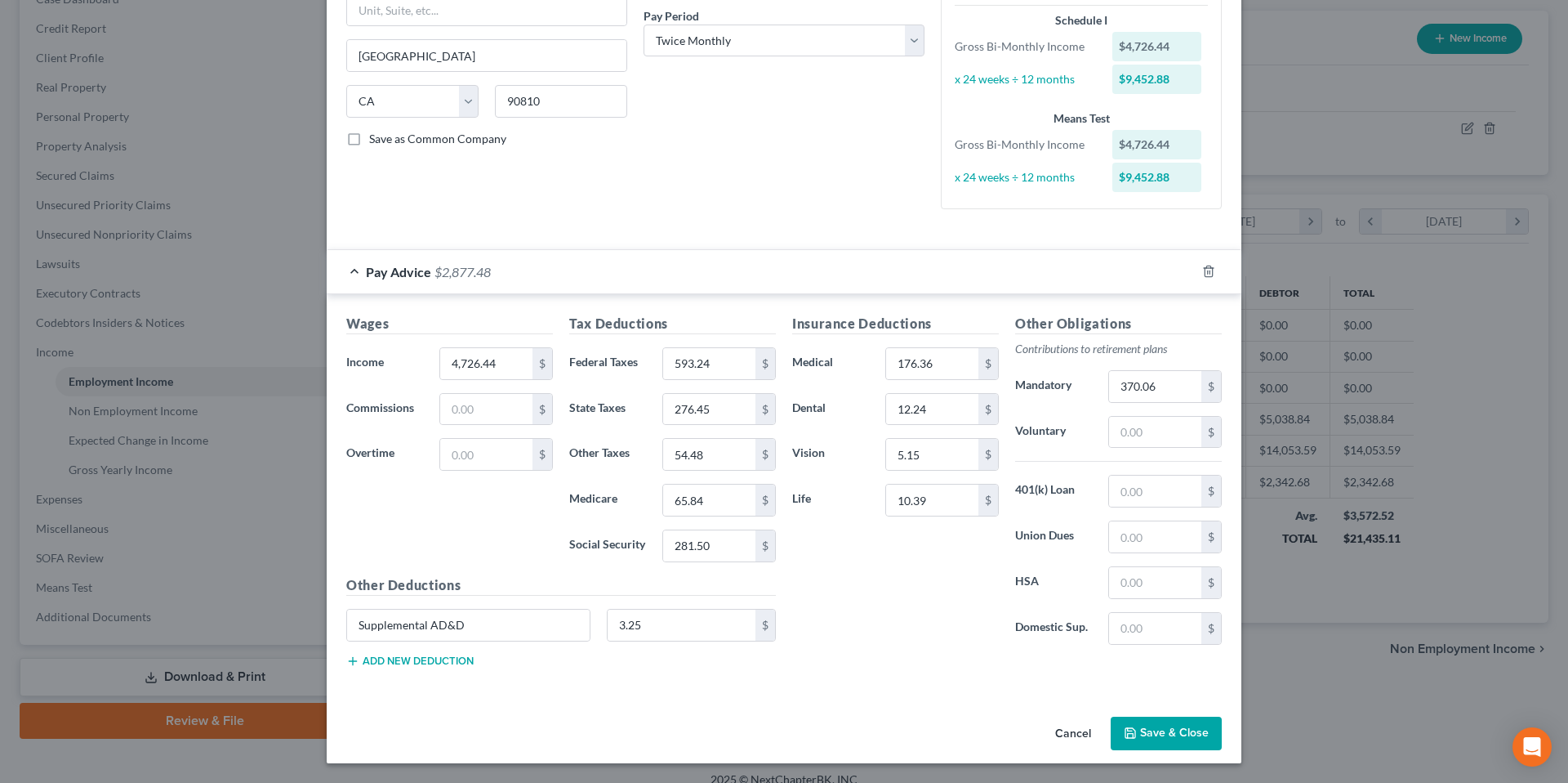
click at [1151, 728] on button "Save & Close" at bounding box center [1166, 734] width 111 height 34
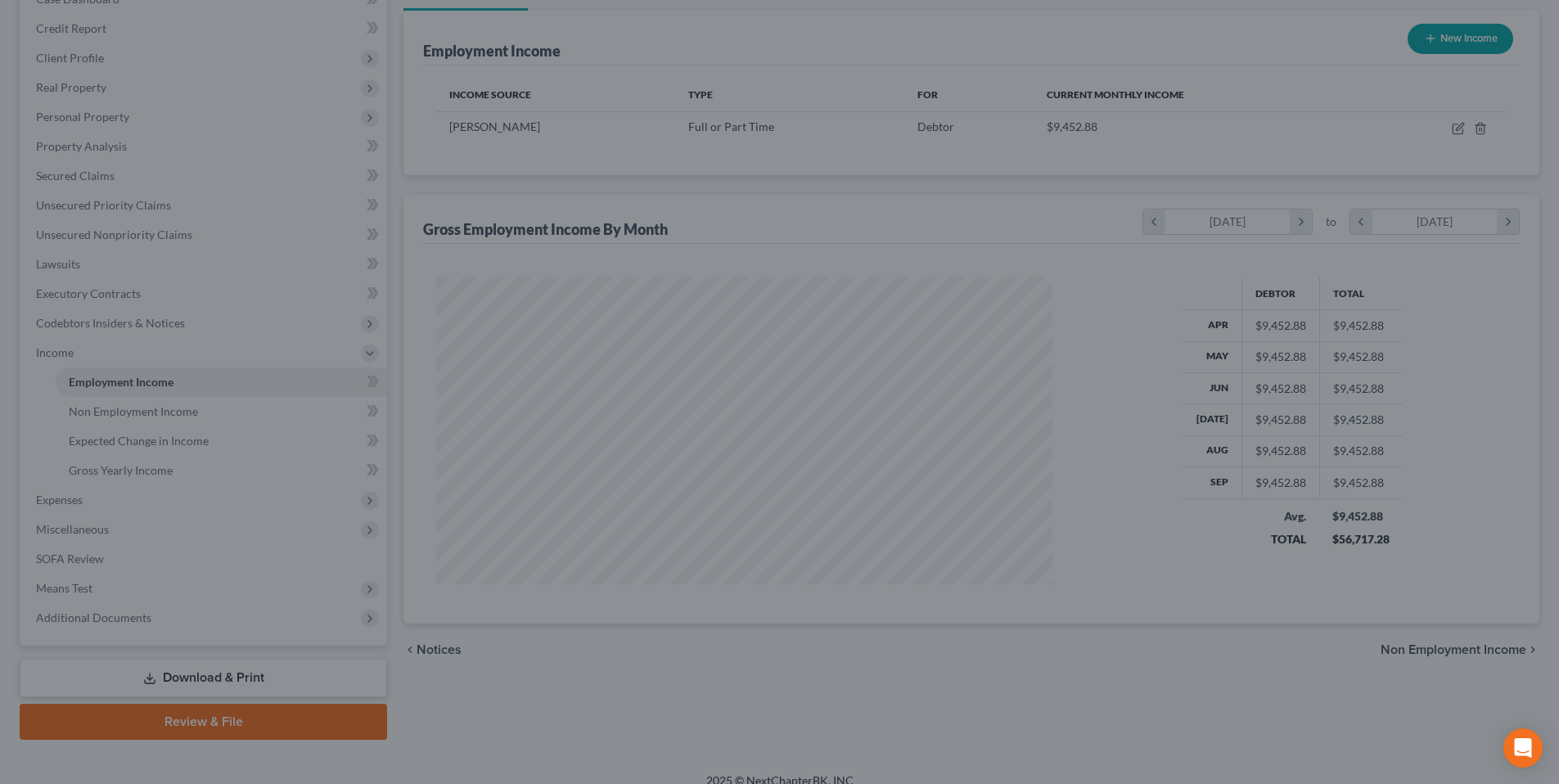
scroll to position [817676, 817782]
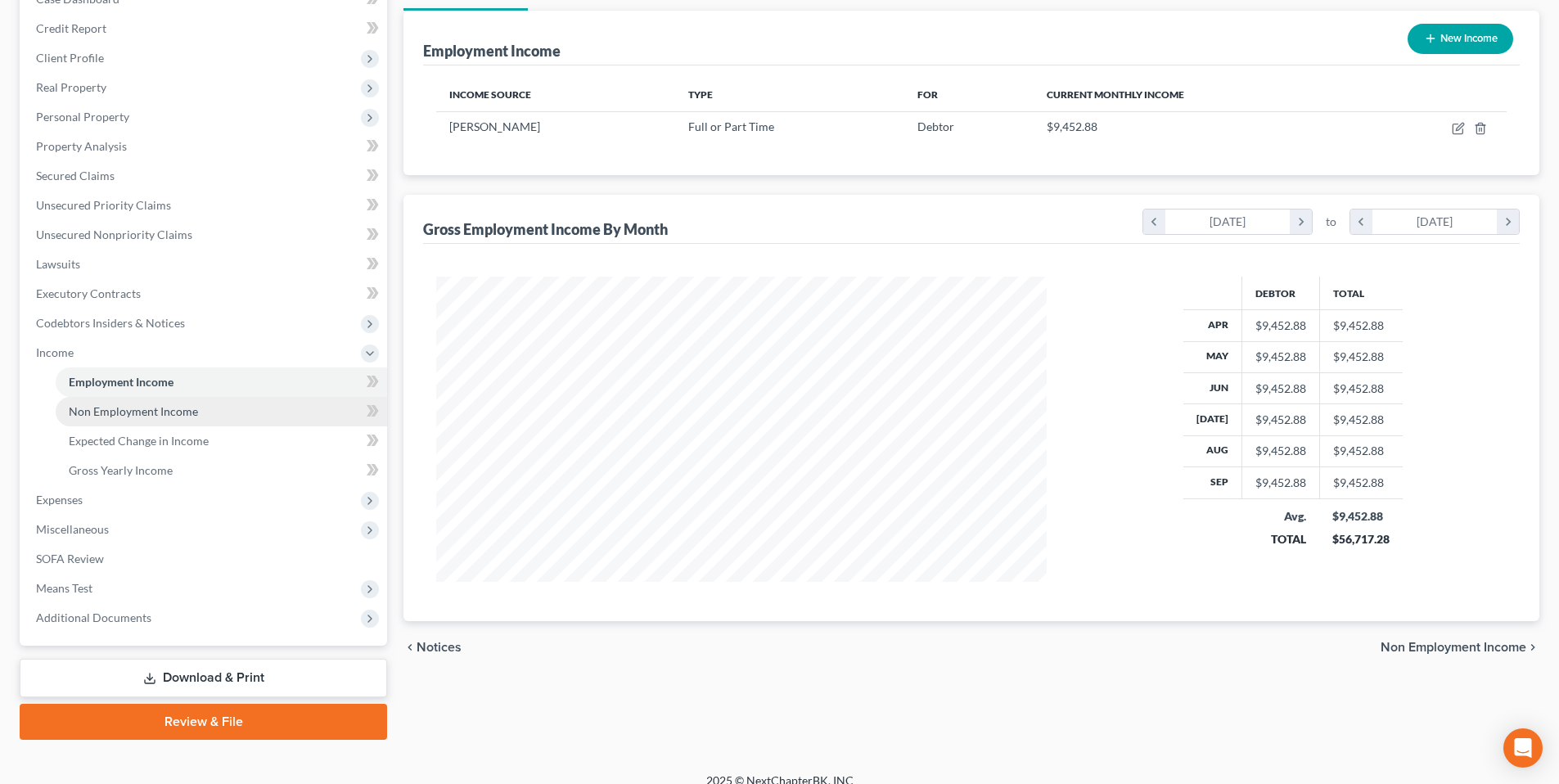
click at [168, 413] on span "Non Employment Income" at bounding box center [133, 412] width 129 height 14
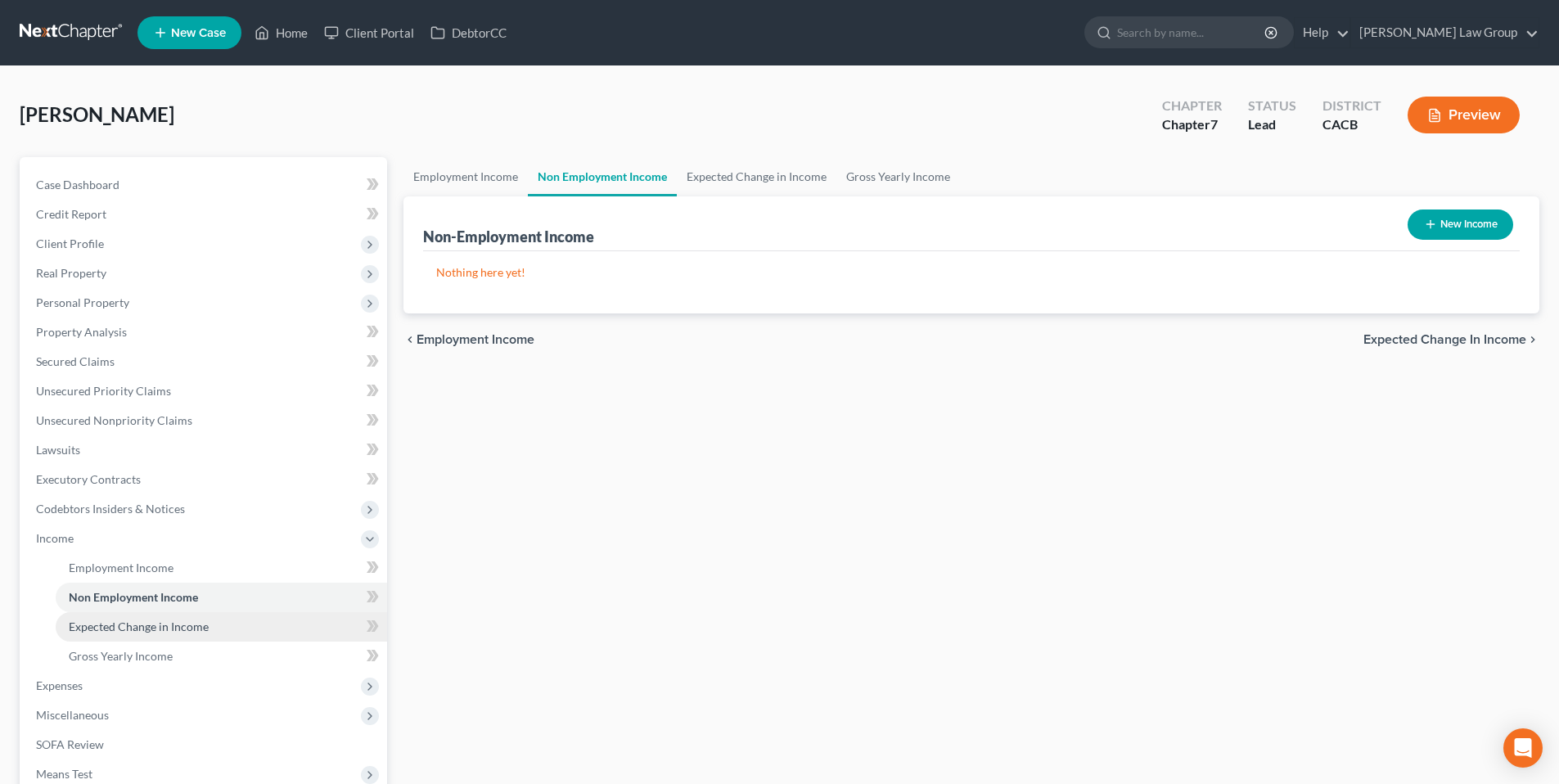
click at [139, 632] on span "Expected Change in Income" at bounding box center [139, 626] width 140 height 14
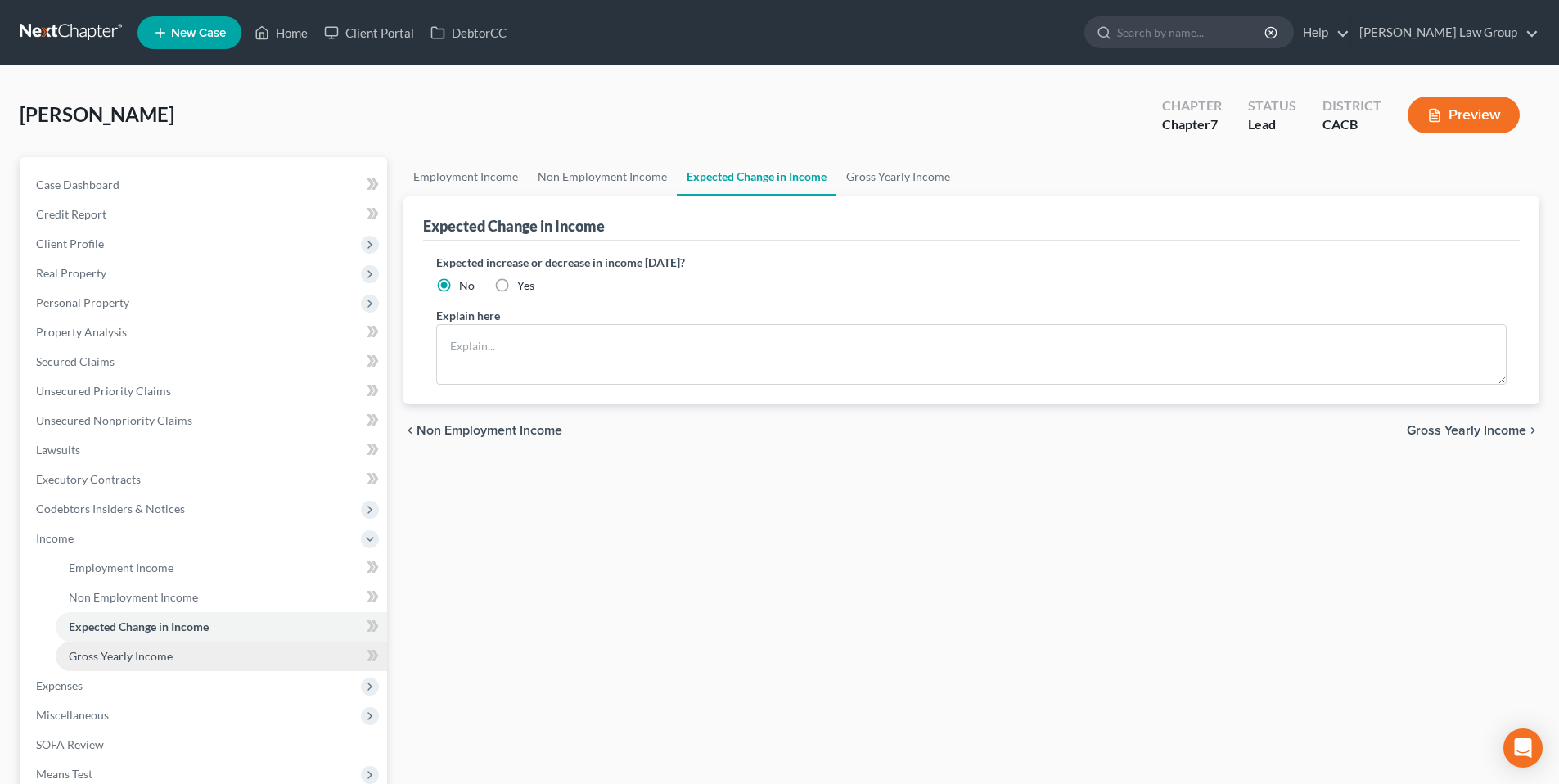
click at [136, 654] on span "Gross Yearly Income" at bounding box center [121, 656] width 104 height 14
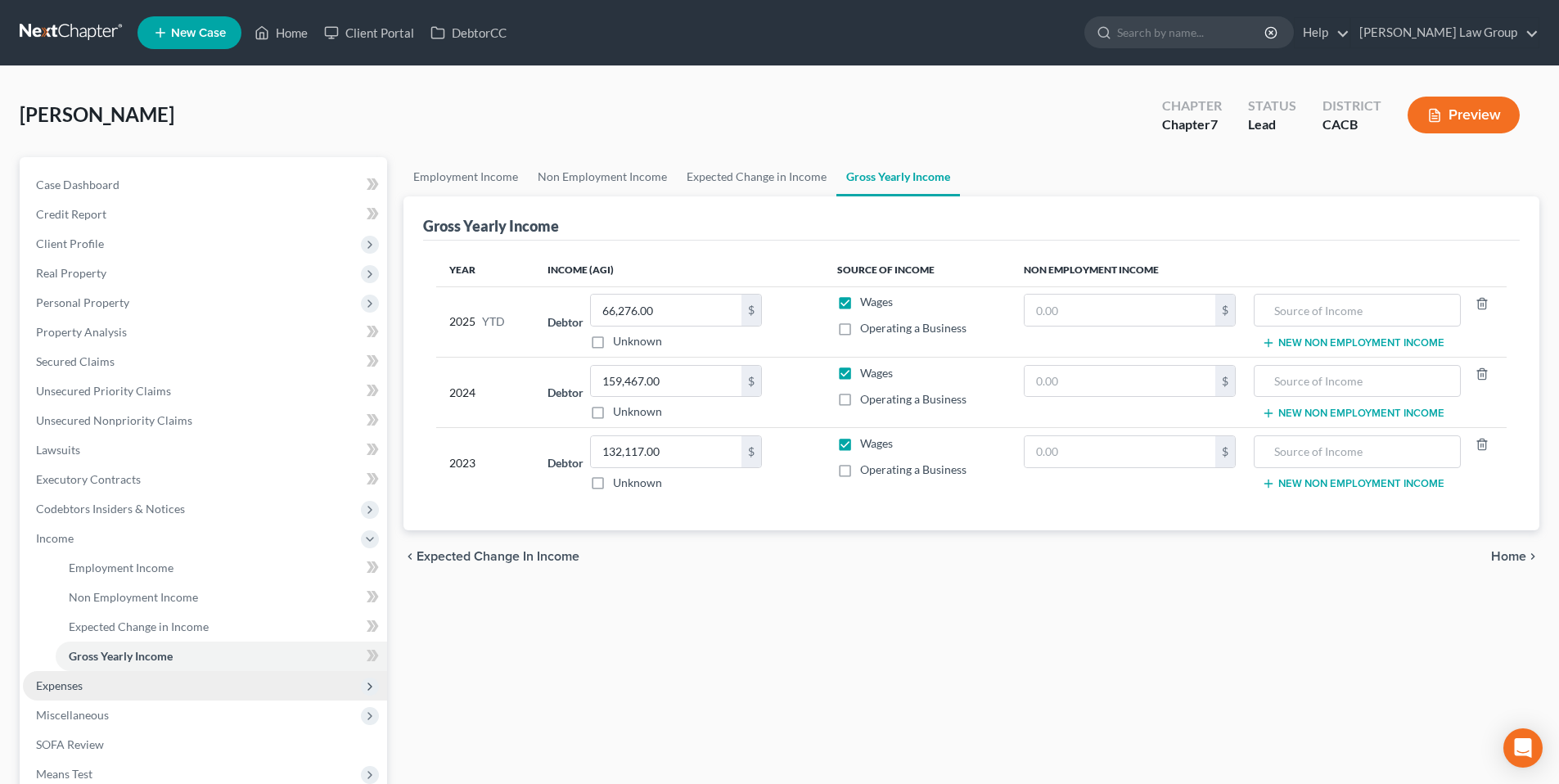
click at [70, 681] on span "Expenses" at bounding box center [59, 686] width 47 height 14
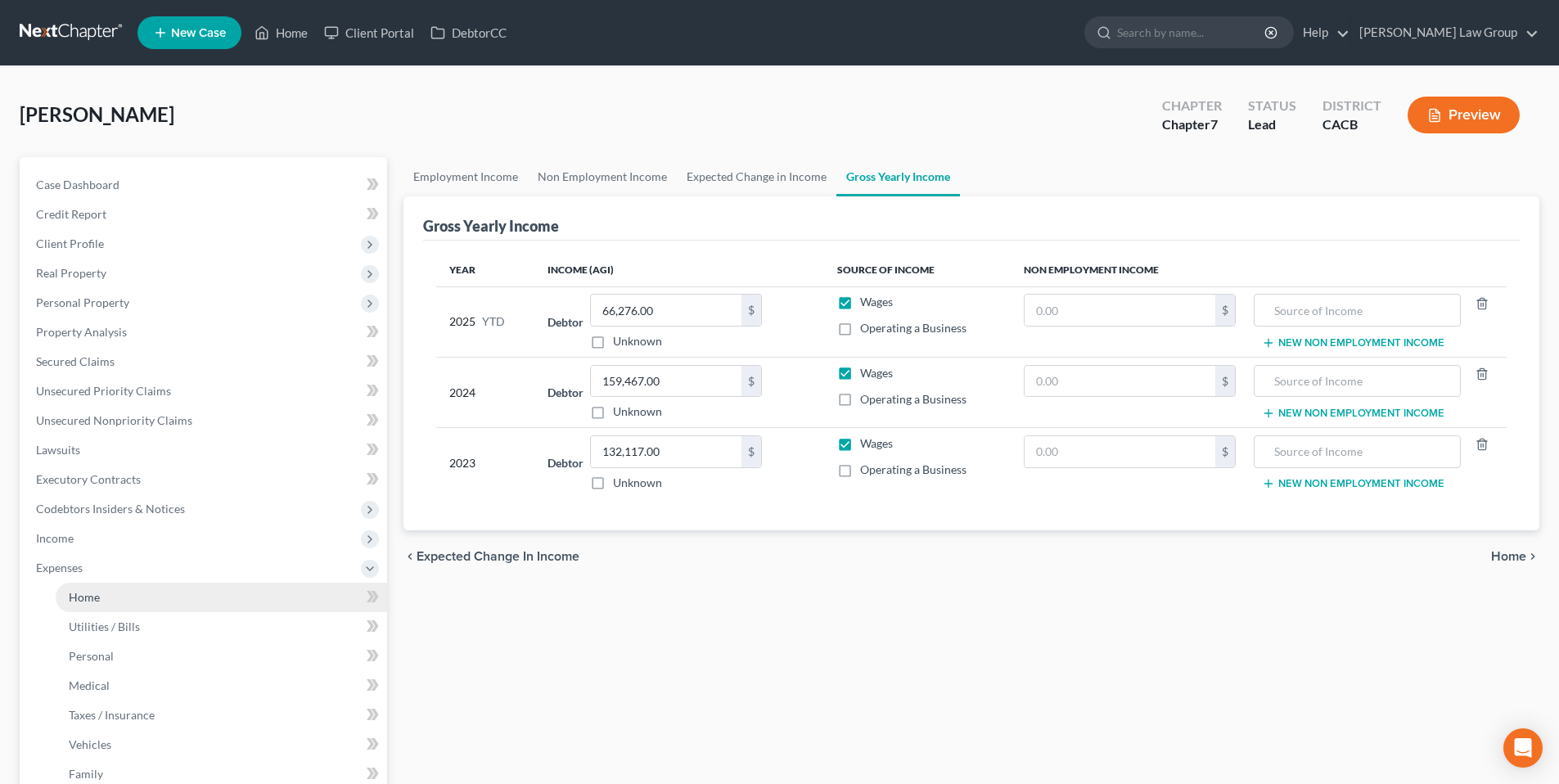
click at [124, 601] on link "Home" at bounding box center [221, 597] width 331 height 30
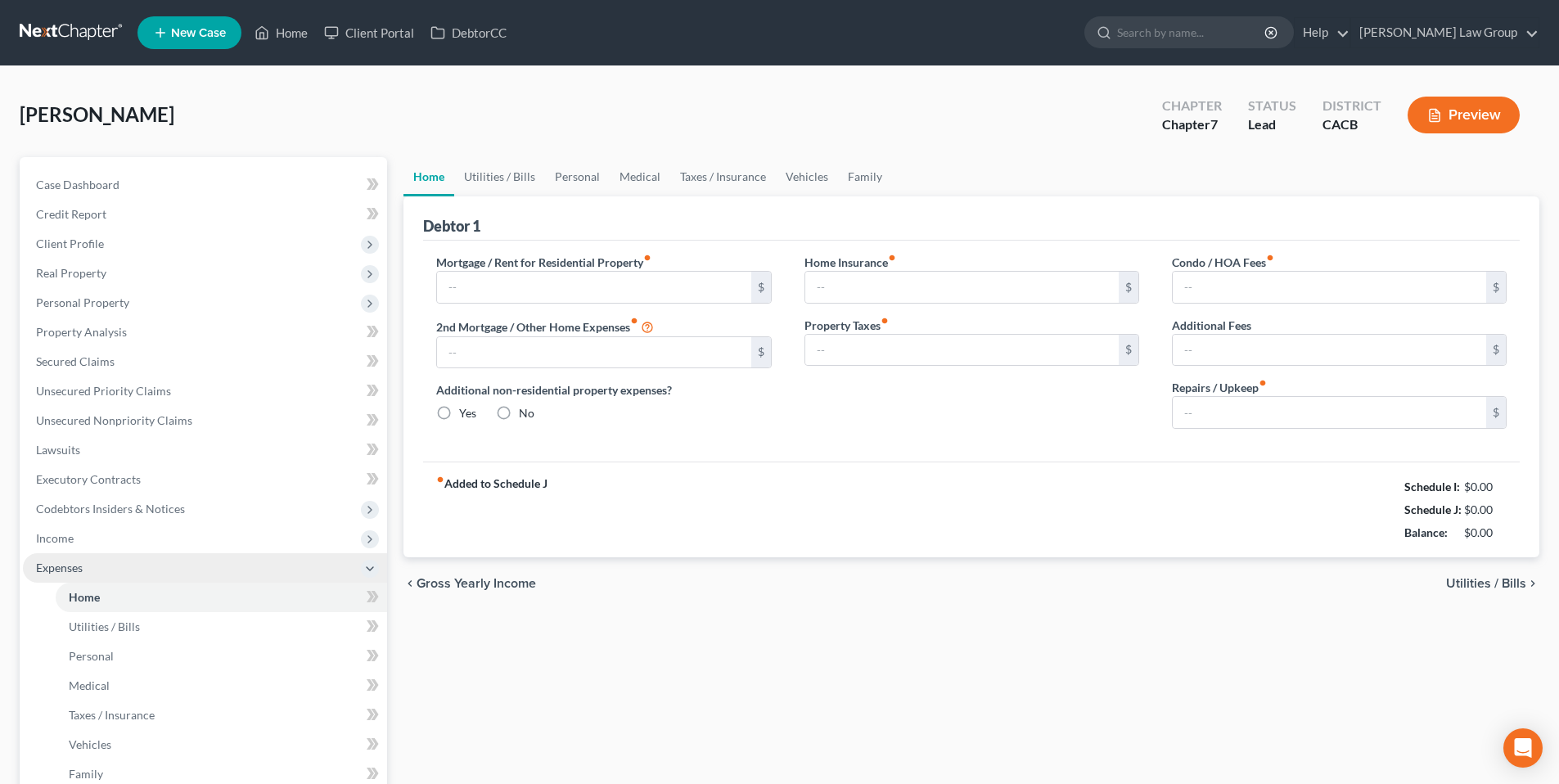
type input "2,900.00"
type input "0.00"
radio input "true"
type input "25.00"
type input "0.00"
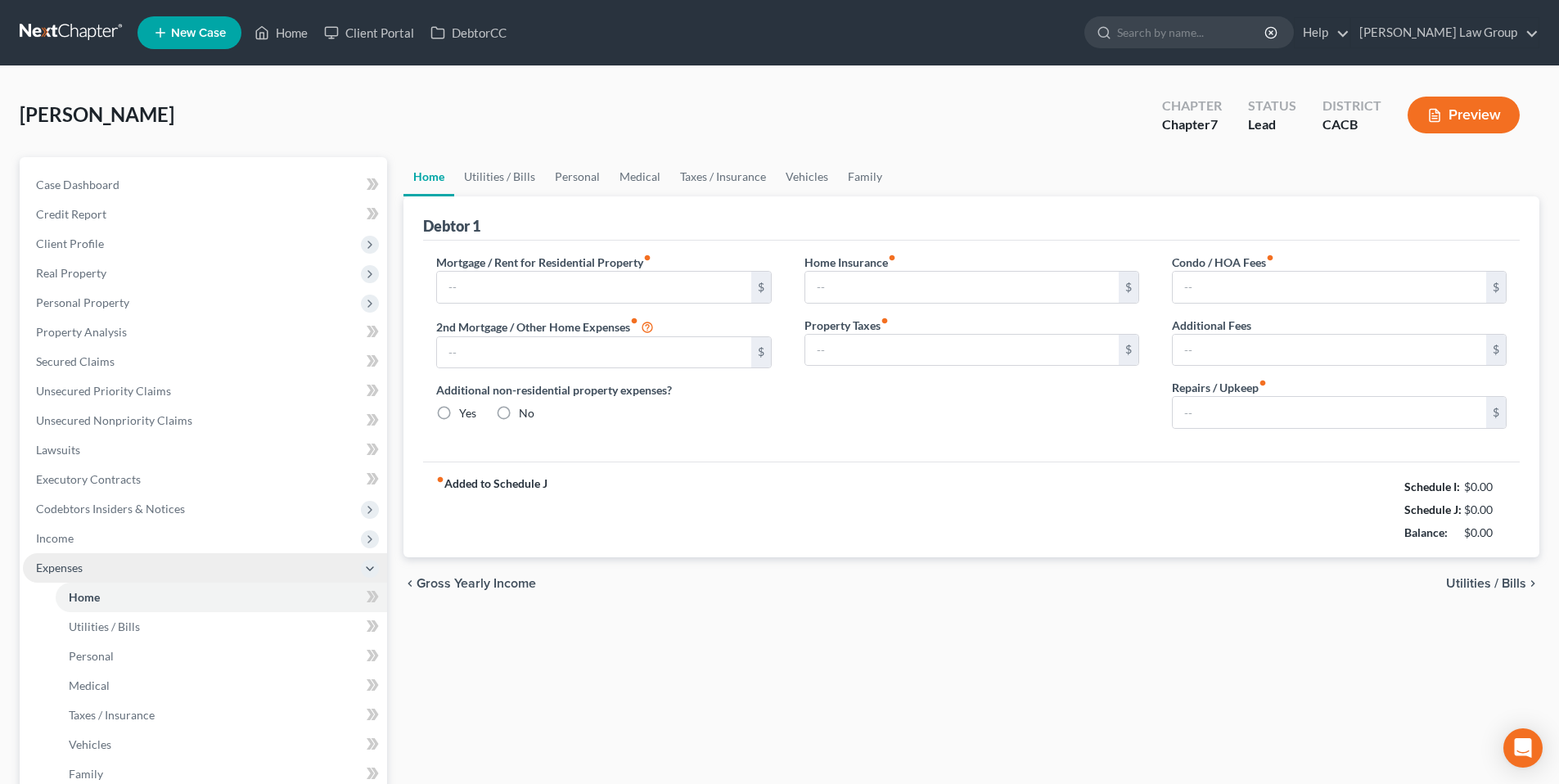
type input "0.00"
type input "50.00"
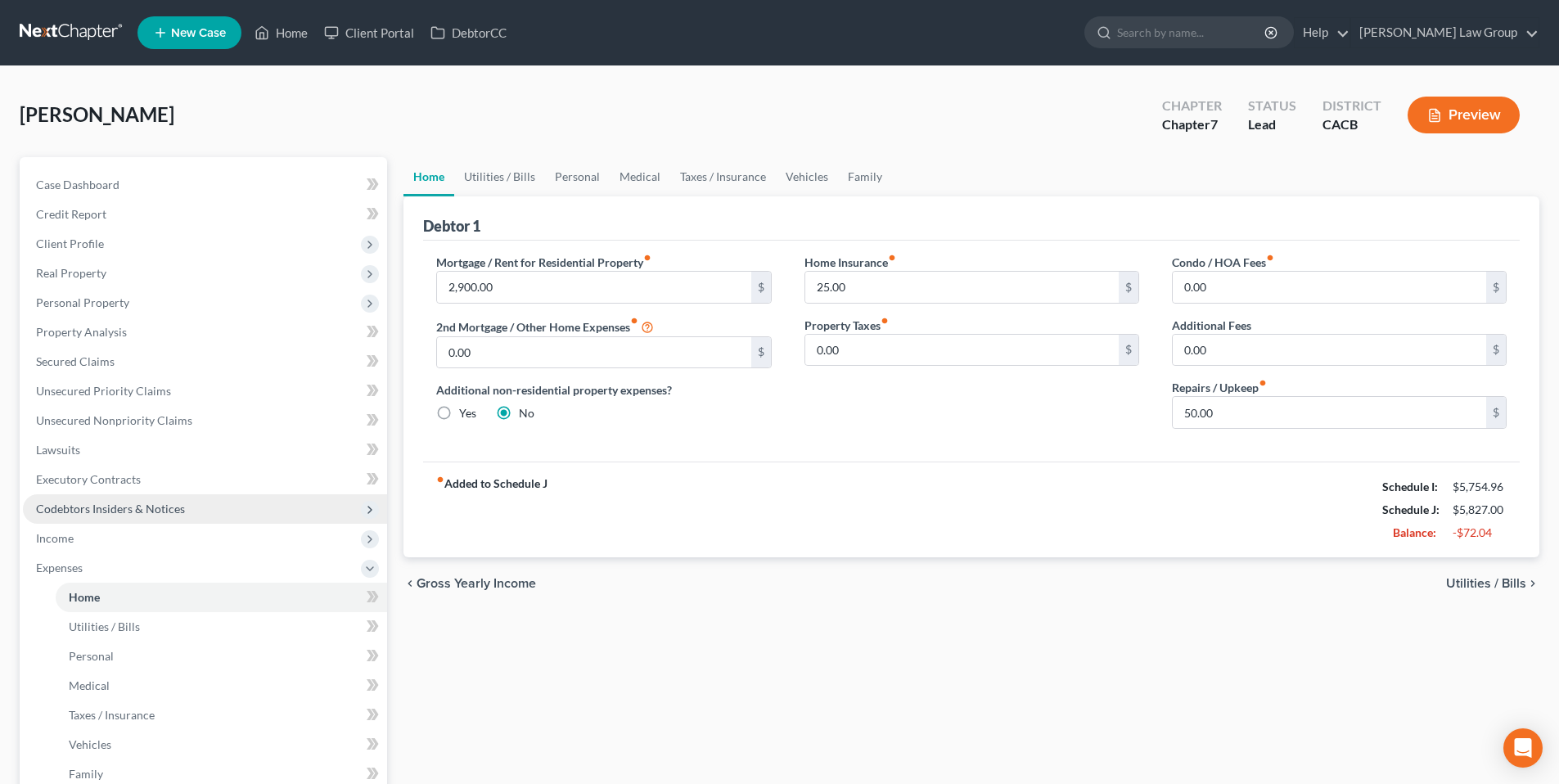
click at [56, 583] on link "Home" at bounding box center [221, 597] width 331 height 30
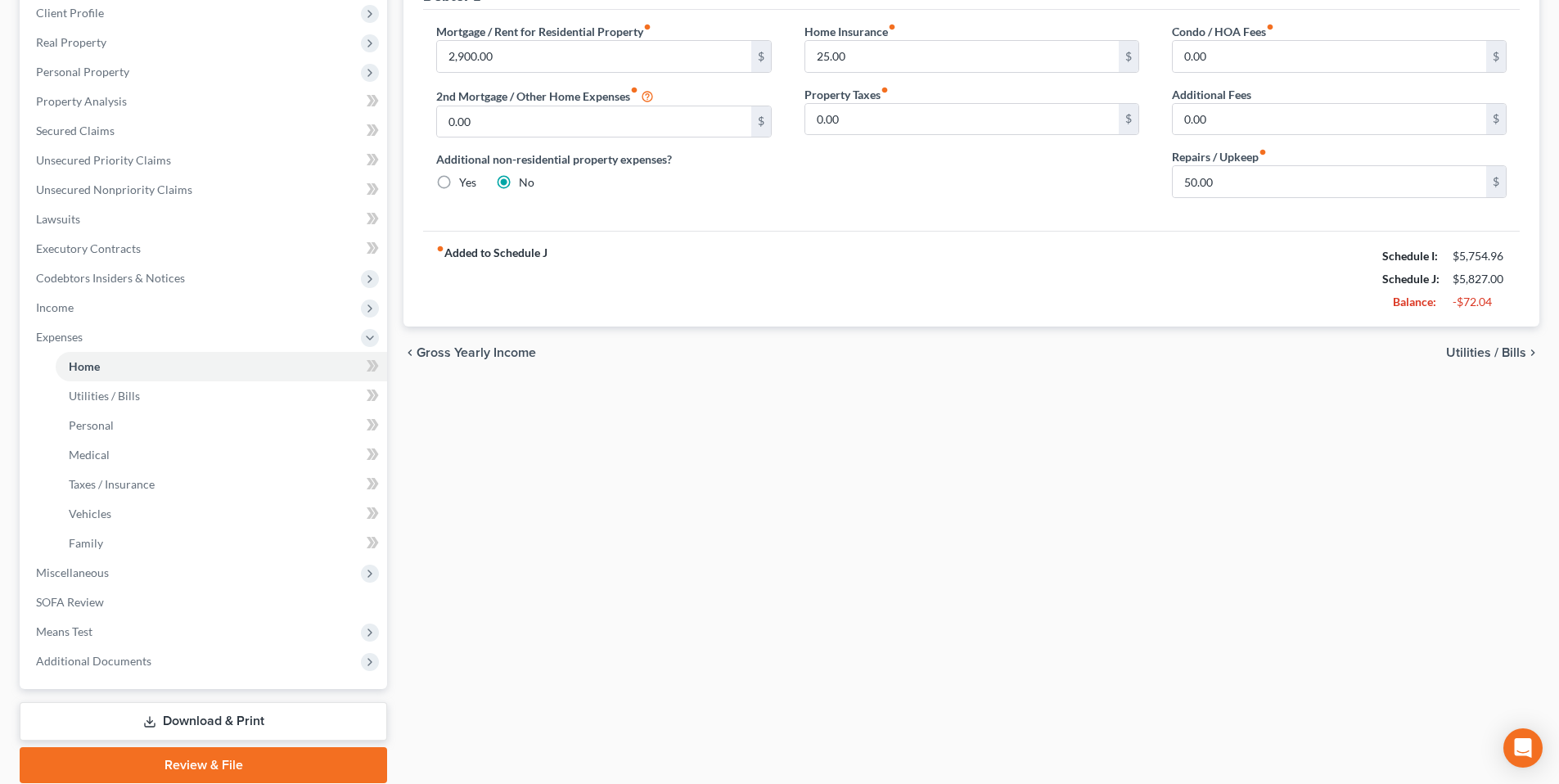
scroll to position [290, 0]
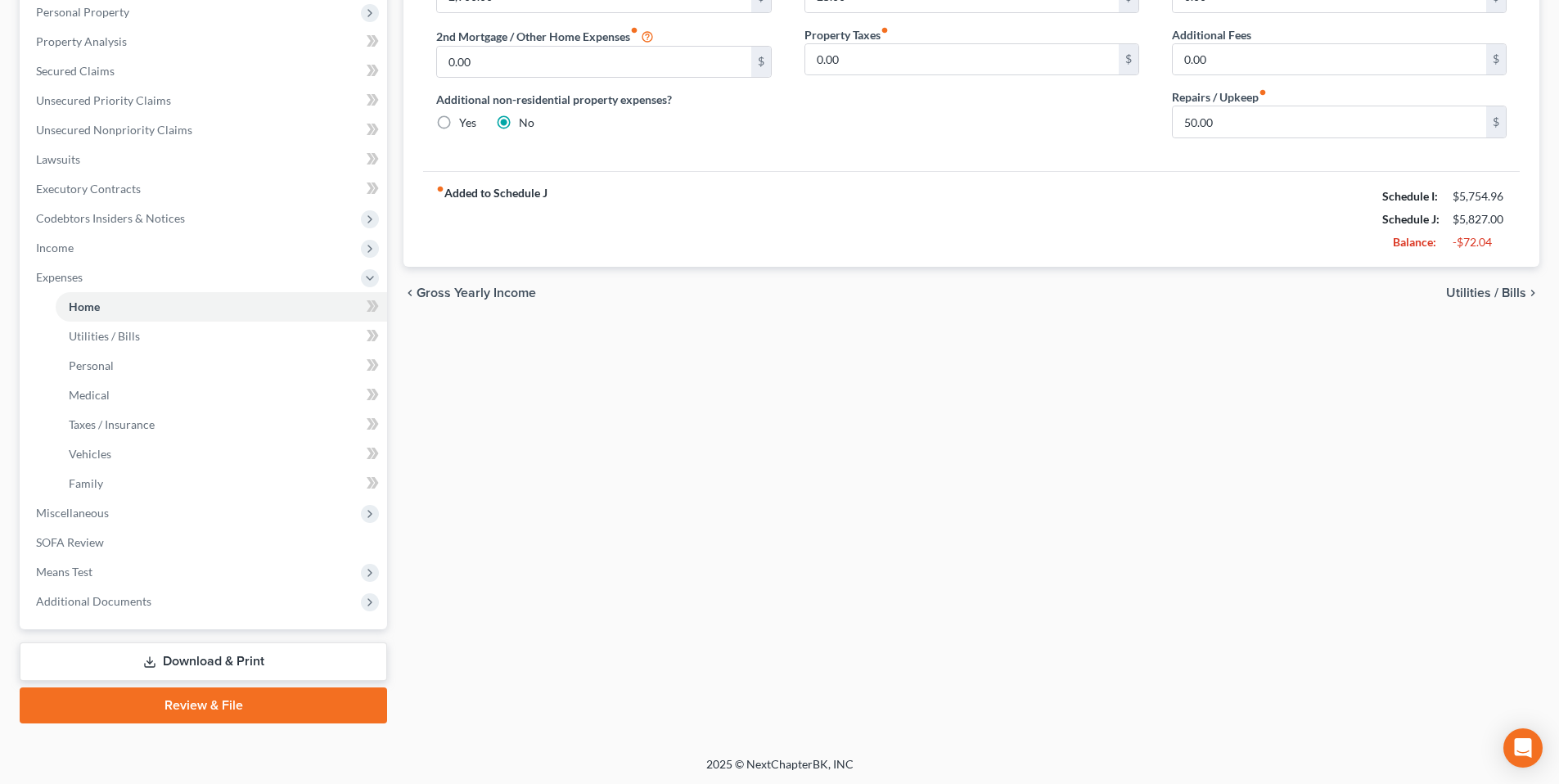
click at [210, 657] on link "Download & Print" at bounding box center [203, 660] width 367 height 38
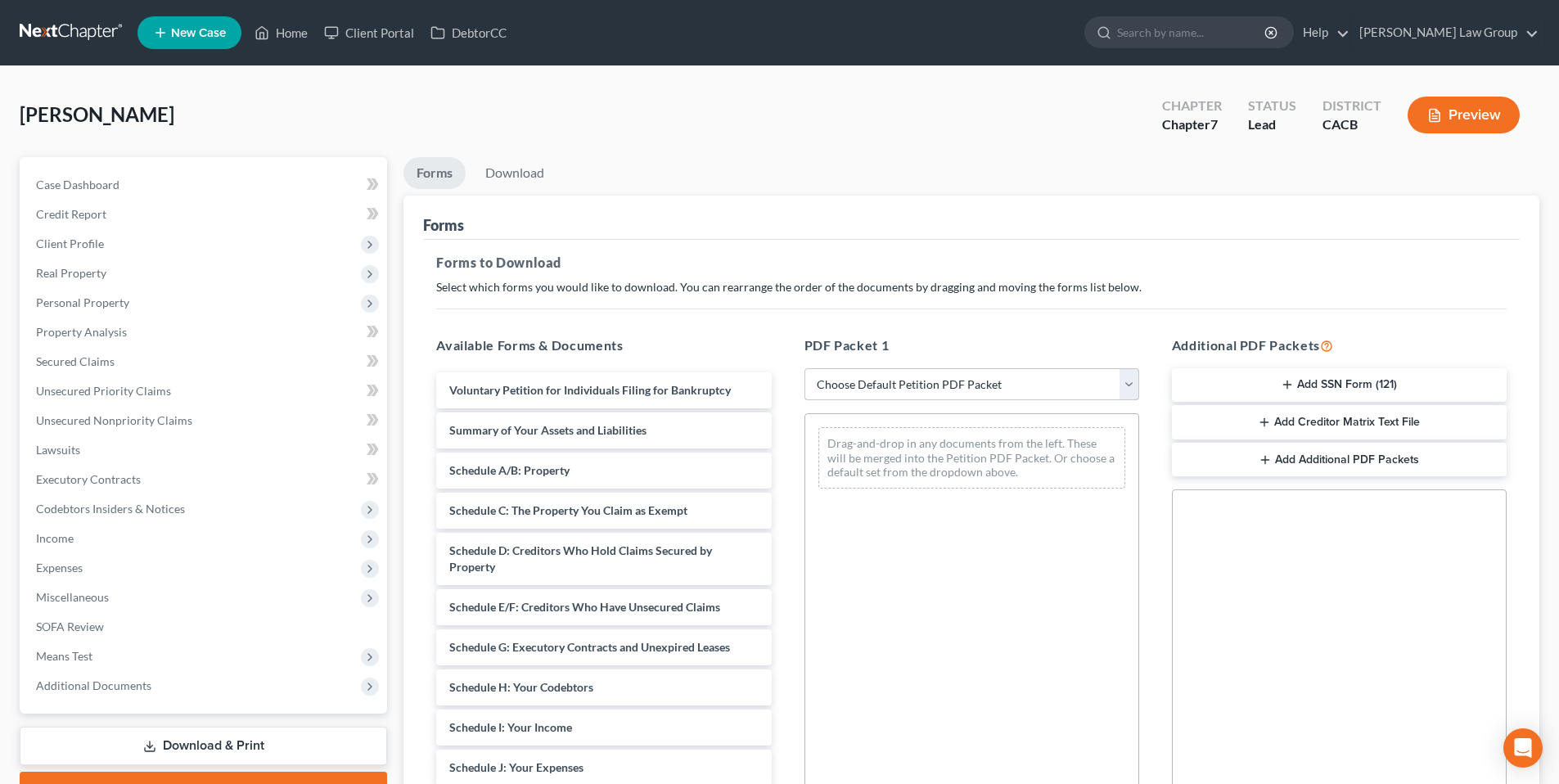
click at [1011, 375] on select "Choose Default Petition PDF Packet Complete Bankruptcy Petition (all forms and …" at bounding box center [972, 384] width 335 height 33
select select "0"
click at [804, 368] on select "Choose Default Petition PDF Packet Complete Bankruptcy Petition (all forms and …" at bounding box center [972, 384] width 335 height 33
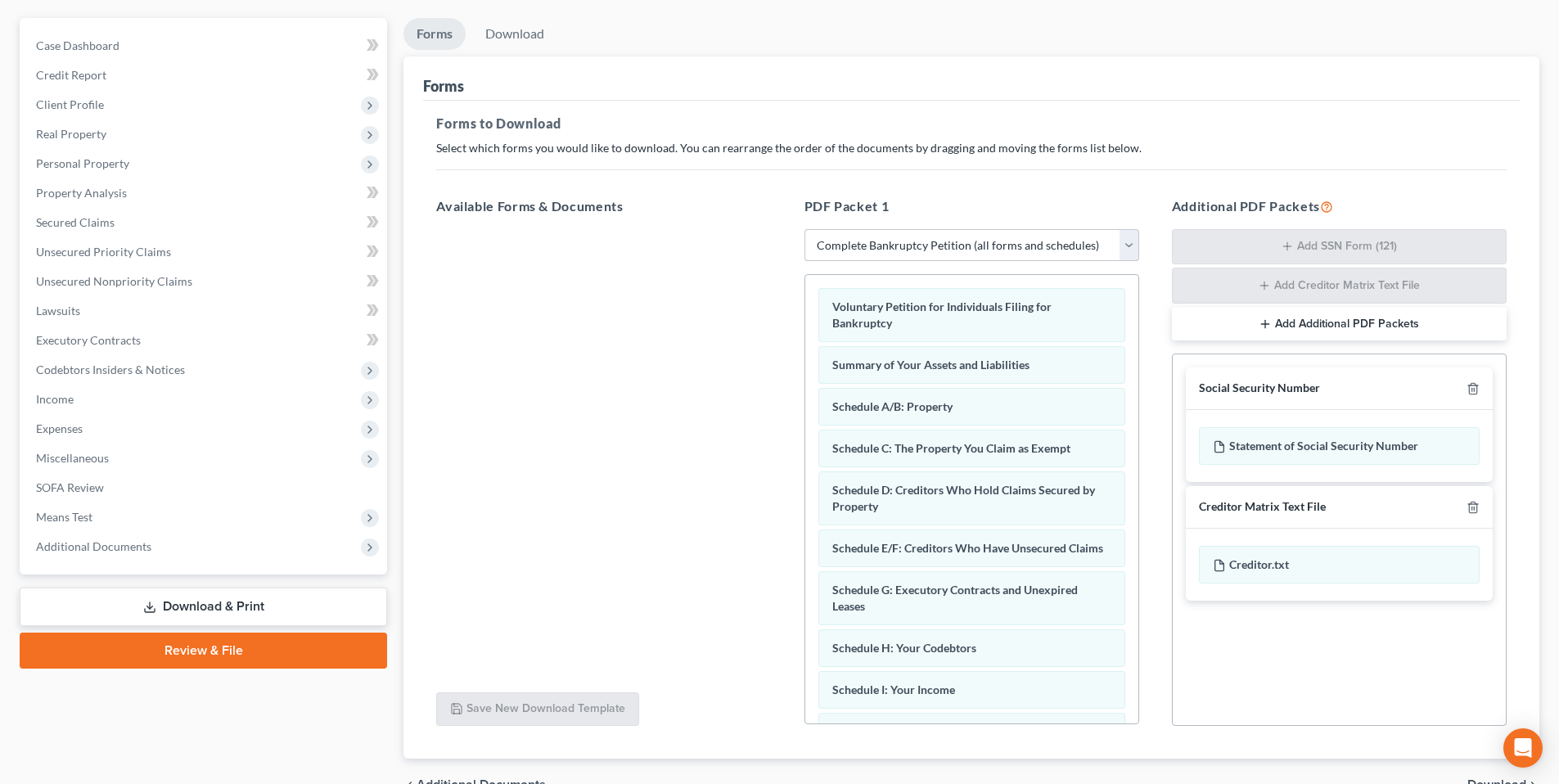
scroll to position [227, 0]
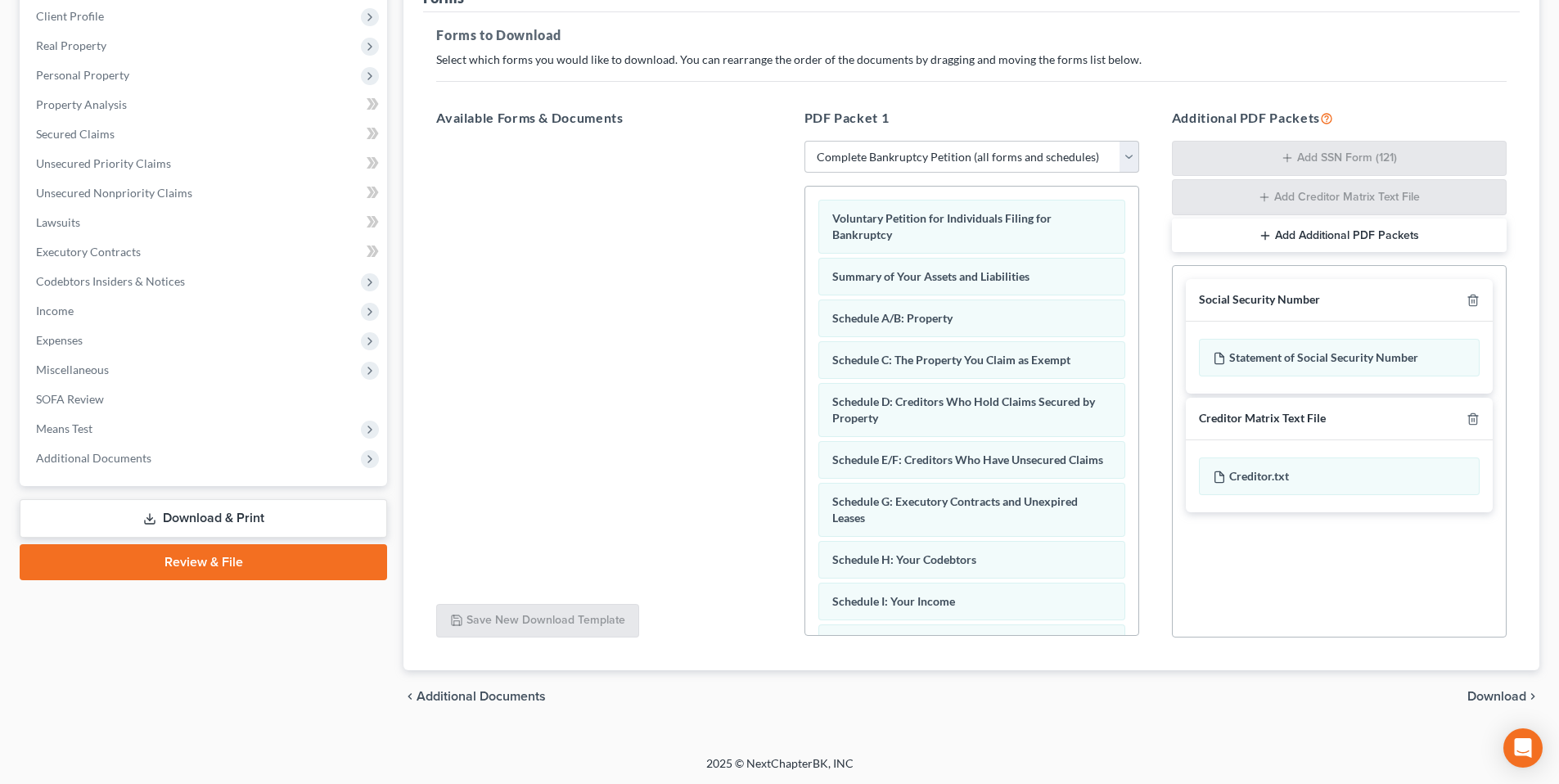
click at [1499, 698] on span "Download" at bounding box center [1497, 695] width 59 height 13
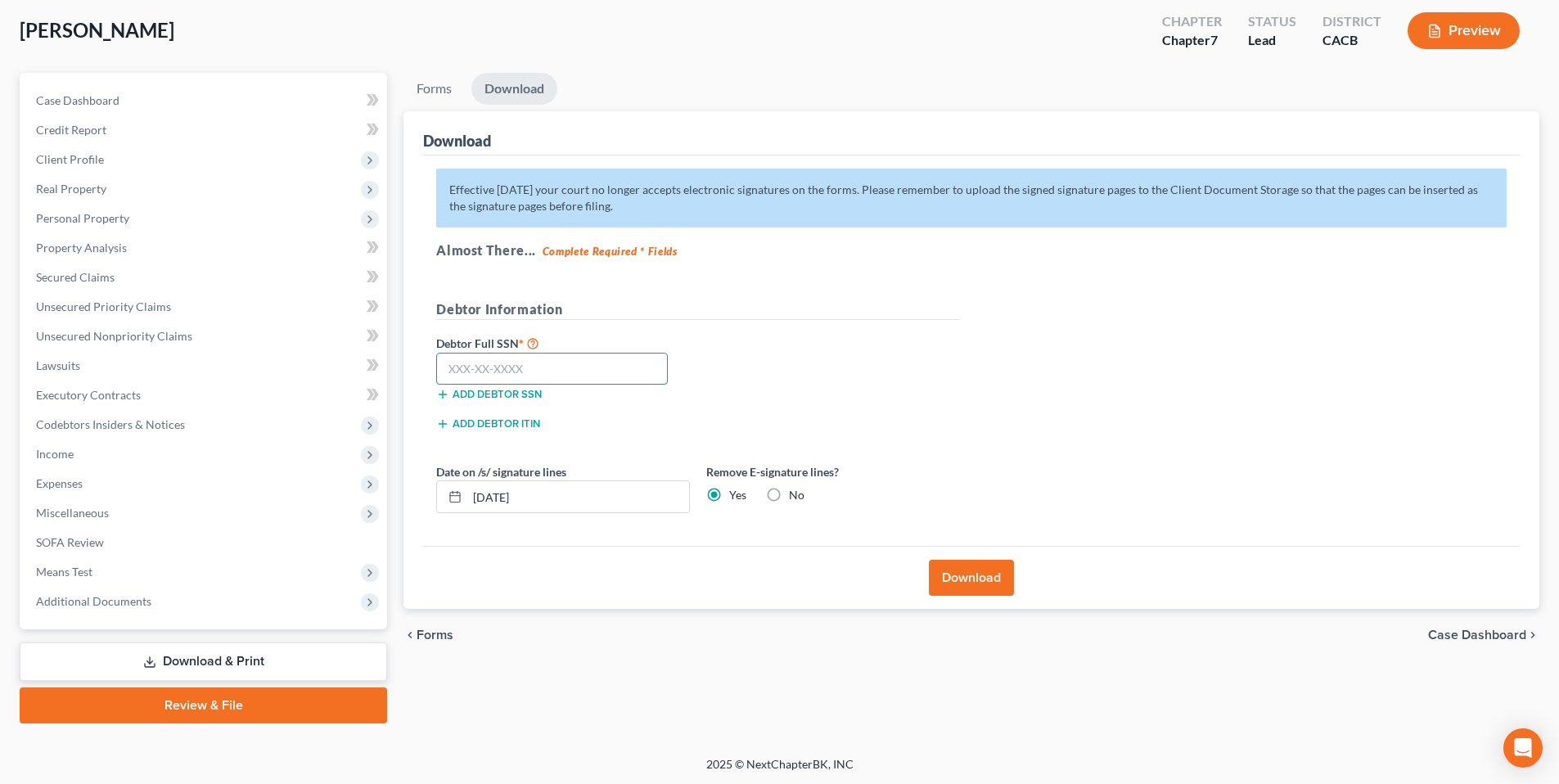
click at [554, 376] on input "text" at bounding box center [552, 369] width 232 height 33
type input "560-89-5266"
click at [957, 575] on button "Download" at bounding box center [971, 577] width 85 height 36
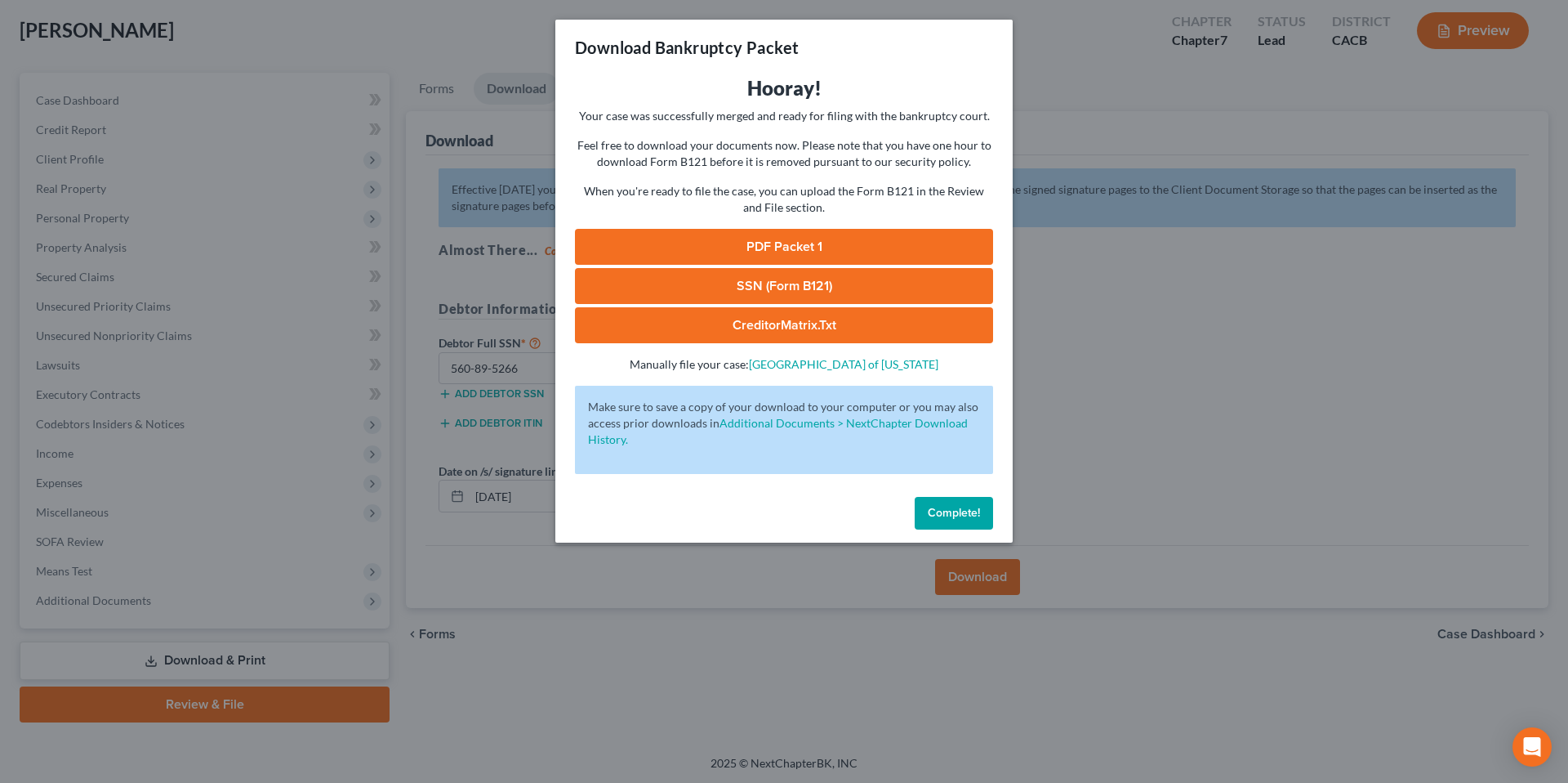
click at [787, 239] on link "PDF Packet 1" at bounding box center [784, 247] width 418 height 36
click at [778, 324] on link "CreditorMatrix.txt" at bounding box center [784, 325] width 418 height 36
click at [962, 512] on span "Complete!" at bounding box center [953, 513] width 52 height 14
